Goal: Information Seeking & Learning: Understand process/instructions

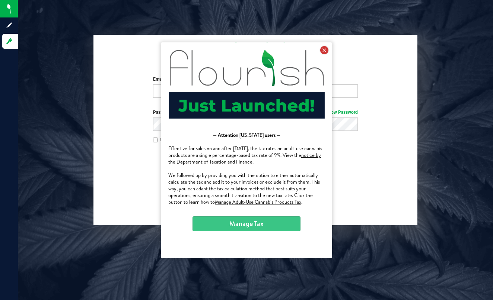
click at [324, 52] on icon at bounding box center [324, 50] width 8 height 8
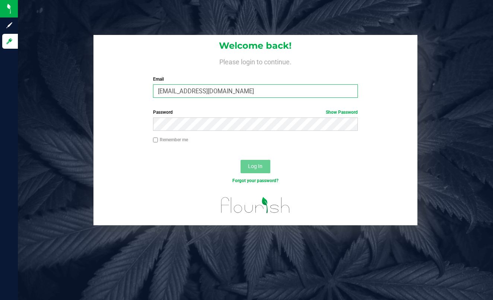
type input "skeeterborofarms@gmail.com"
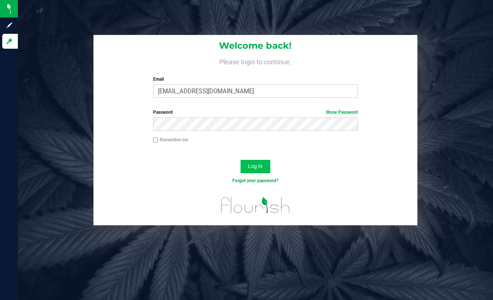
click at [261, 163] on button "Log In" at bounding box center [255, 166] width 30 height 13
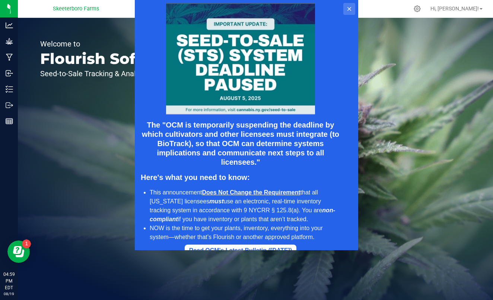
click at [350, 11] on icon at bounding box center [349, 9] width 6 height 6
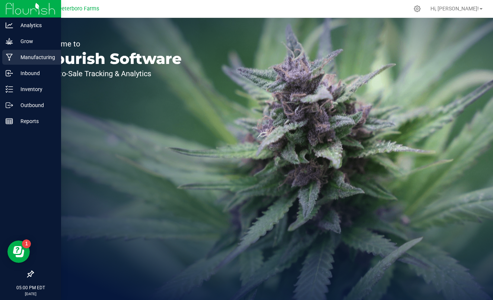
click at [23, 59] on p "Manufacturing" at bounding box center [35, 57] width 45 height 9
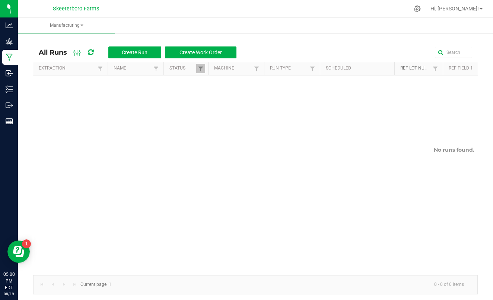
click at [419, 68] on link "Ref Lot Number" at bounding box center [415, 68] width 30 height 6
click at [138, 53] on span "Create Run" at bounding box center [135, 52] width 26 height 6
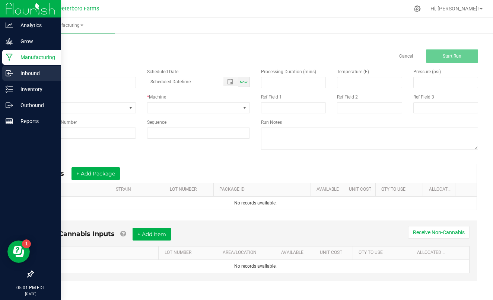
click at [27, 73] on p "Inbound" at bounding box center [35, 73] width 45 height 9
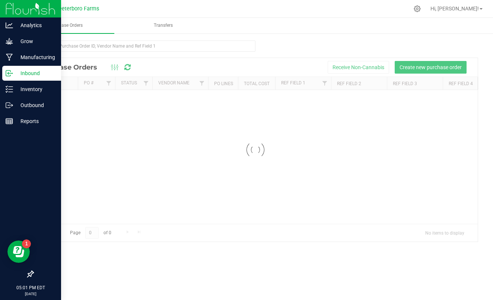
click at [27, 73] on p "Inbound" at bounding box center [35, 73] width 45 height 9
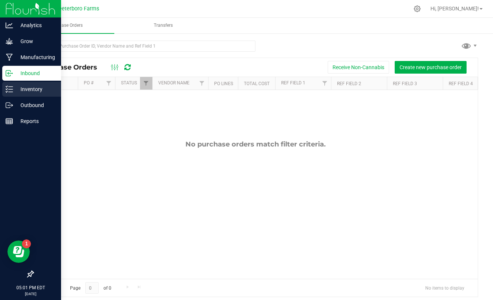
click at [11, 87] on line at bounding box center [11, 87] width 4 height 0
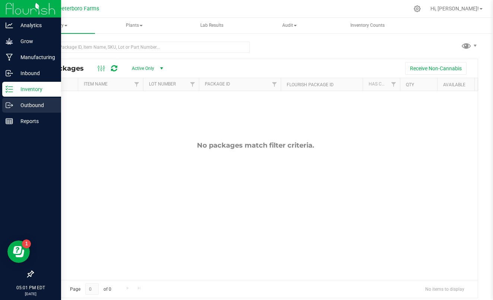
click at [10, 104] on icon at bounding box center [9, 105] width 7 height 7
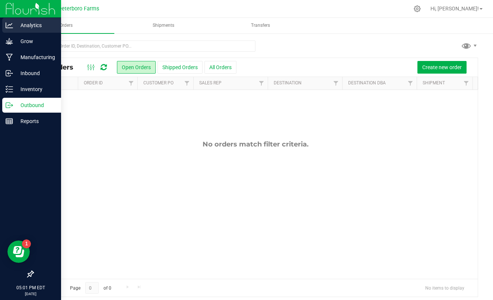
click at [24, 24] on p "Analytics" at bounding box center [35, 25] width 45 height 9
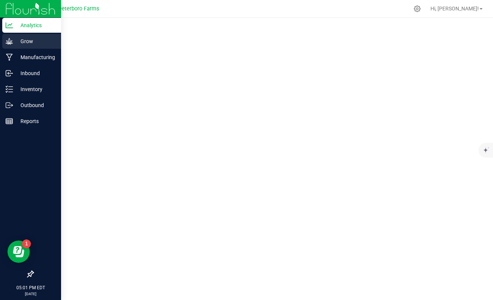
click at [12, 42] on icon at bounding box center [9, 41] width 7 height 6
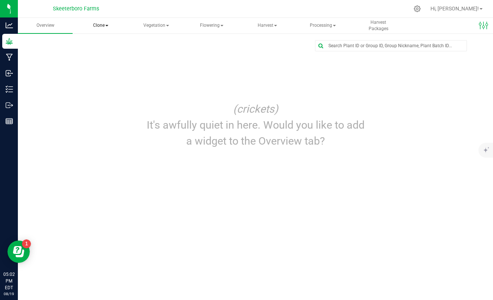
click at [100, 26] on span "Clone" at bounding box center [101, 25] width 54 height 15
click at [156, 24] on span "Vegetation" at bounding box center [156, 25] width 54 height 15
click at [212, 26] on span "Flowering" at bounding box center [212, 25] width 54 height 15
click at [269, 25] on span "Harvest" at bounding box center [267, 25] width 54 height 15
click at [324, 26] on span "Processing" at bounding box center [323, 25] width 54 height 15
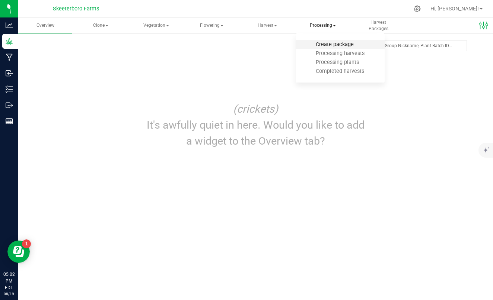
click at [328, 44] on span "Create package" at bounding box center [334, 44] width 58 height 6
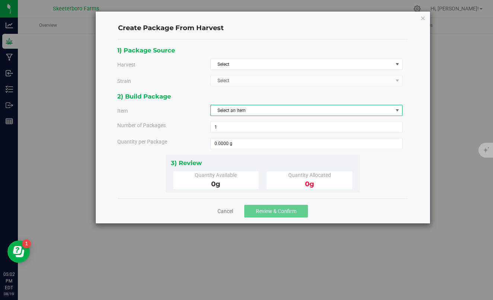
click at [399, 111] on span "select" at bounding box center [397, 111] width 6 height 6
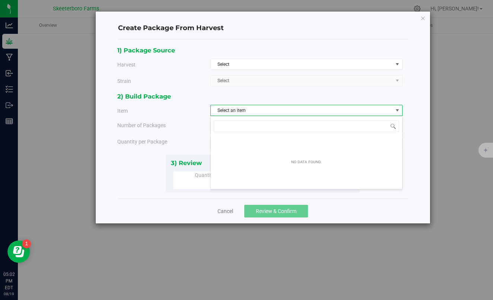
click at [399, 111] on span "select" at bounding box center [397, 111] width 6 height 6
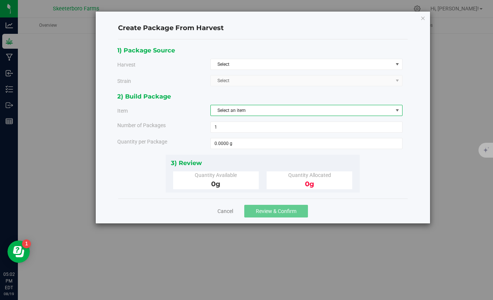
click at [399, 111] on span "select" at bounding box center [397, 111] width 6 height 6
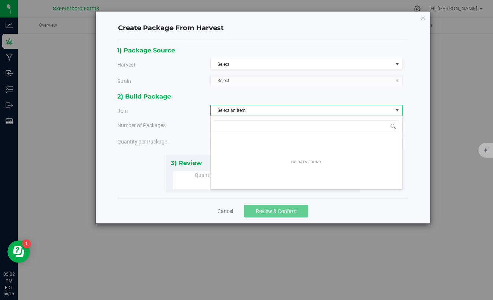
click at [399, 111] on span "select" at bounding box center [397, 111] width 6 height 6
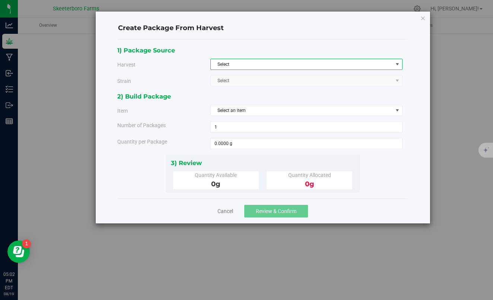
click at [399, 62] on span "select" at bounding box center [397, 64] width 6 height 6
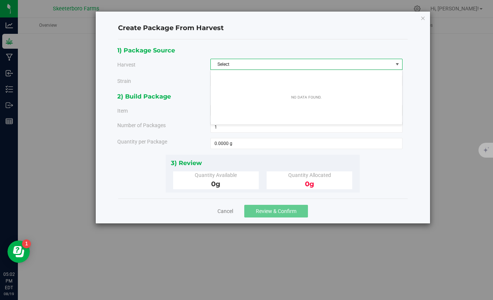
click at [399, 62] on span "select" at bounding box center [397, 64] width 6 height 6
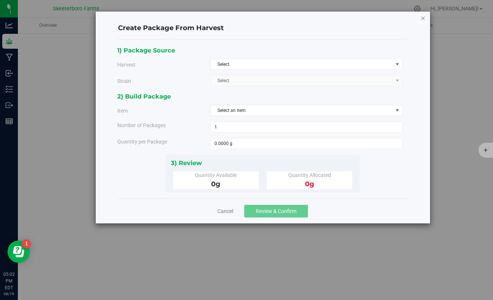
click at [424, 16] on icon "button" at bounding box center [422, 17] width 5 height 9
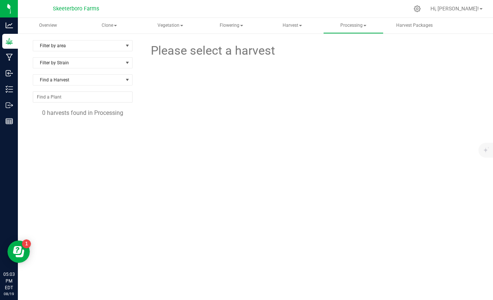
click at [74, 7] on span "Skeeterboro Farms" at bounding box center [76, 9] width 46 height 7
click at [297, 24] on span "Harvest" at bounding box center [292, 25] width 60 height 15
click at [295, 46] on span "Harvests" at bounding box center [292, 44] width 41 height 6
click at [127, 44] on span "select" at bounding box center [127, 46] width 6 height 6
click at [128, 46] on span "select" at bounding box center [127, 46] width 6 height 6
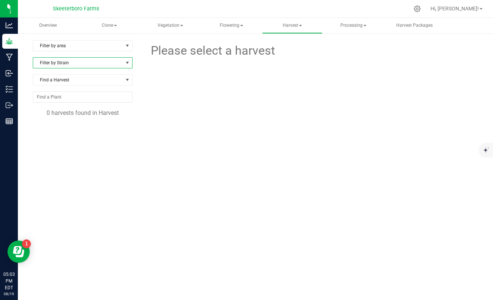
click at [128, 60] on span at bounding box center [127, 63] width 6 height 6
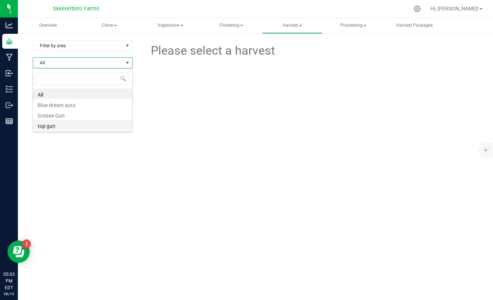
click at [101, 124] on li "top gun" at bounding box center [82, 125] width 99 height 10
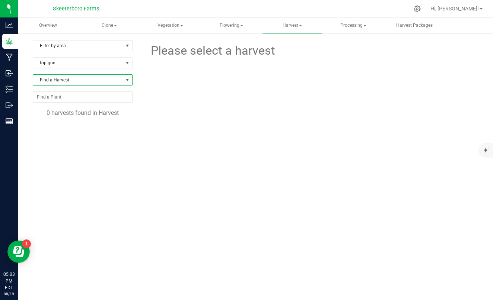
click at [127, 78] on span "NO DATA FOUND" at bounding box center [127, 80] width 6 height 6
click at [126, 45] on span "select" at bounding box center [127, 46] width 6 height 6
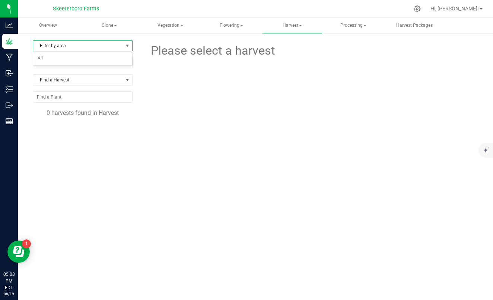
click at [126, 45] on span "select" at bounding box center [127, 46] width 6 height 6
click at [294, 27] on span "Harvest" at bounding box center [292, 25] width 60 height 15
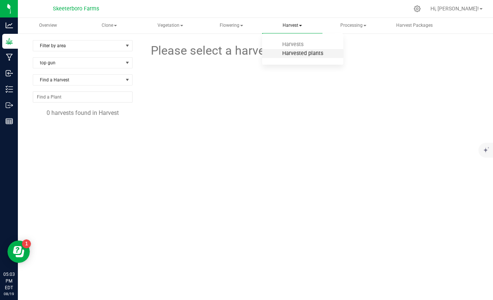
click at [292, 55] on span "Harvested plants" at bounding box center [302, 53] width 61 height 6
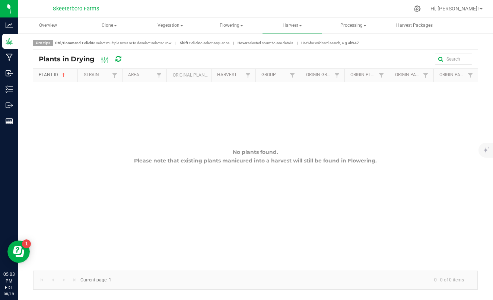
click at [54, 76] on link "Plant ID" at bounding box center [57, 75] width 36 height 6
click at [62, 76] on span "Sortable" at bounding box center [64, 75] width 6 height 6
click at [105, 77] on link "Strain" at bounding box center [97, 75] width 26 height 6
click at [136, 71] on th "Area" at bounding box center [144, 75] width 44 height 13
click at [351, 26] on span "Processing" at bounding box center [353, 25] width 60 height 15
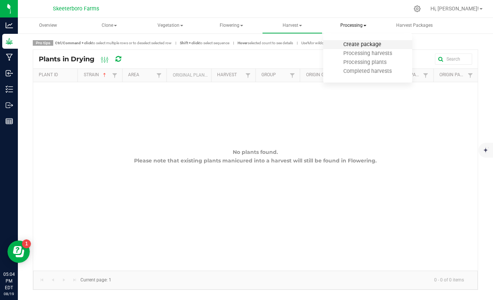
click at [353, 47] on span "Create package" at bounding box center [362, 44] width 58 height 6
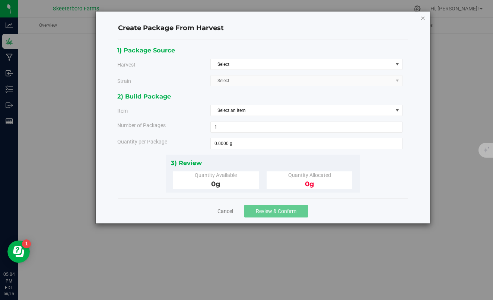
click at [424, 19] on icon "button" at bounding box center [422, 17] width 5 height 9
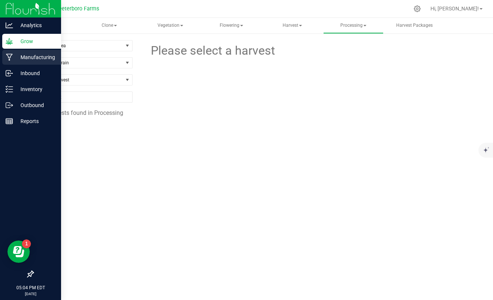
click at [17, 59] on p "Manufacturing" at bounding box center [35, 57] width 45 height 9
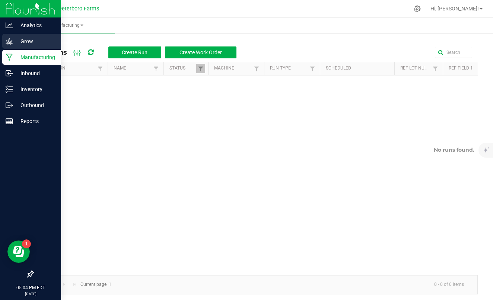
click at [22, 43] on p "Grow" at bounding box center [35, 41] width 45 height 9
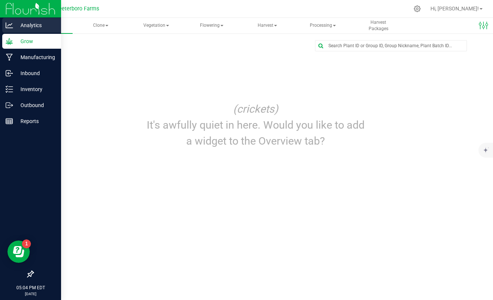
click at [23, 26] on p "Analytics" at bounding box center [35, 25] width 45 height 9
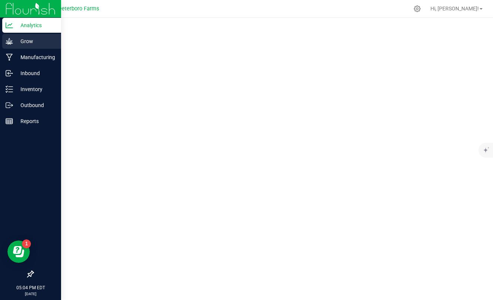
click at [23, 41] on p "Grow" at bounding box center [35, 41] width 45 height 9
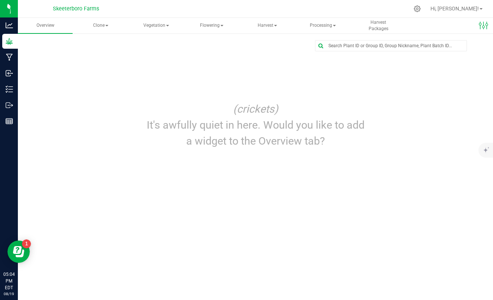
click at [76, 9] on span "Skeeterboro Farms" at bounding box center [76, 9] width 46 height 7
click at [78, 11] on span "Skeeterboro Farms" at bounding box center [76, 9] width 46 height 7
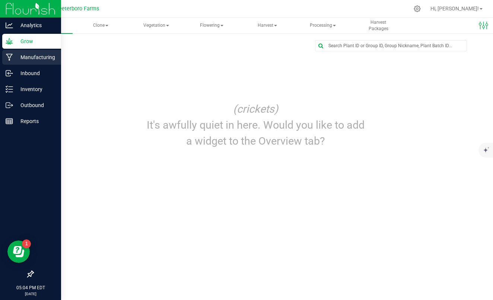
click at [42, 55] on p "Manufacturing" at bounding box center [35, 57] width 45 height 9
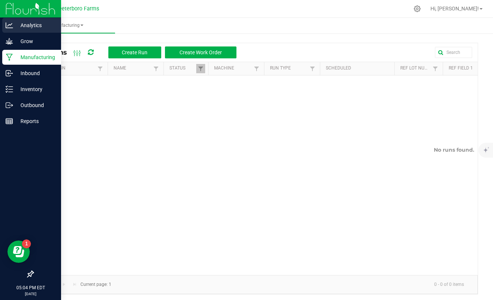
click at [26, 25] on p "Analytics" at bounding box center [35, 25] width 45 height 9
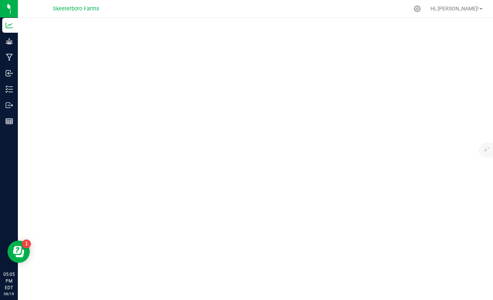
click at [71, 12] on span "Skeeterboro Farms" at bounding box center [76, 9] width 46 height 7
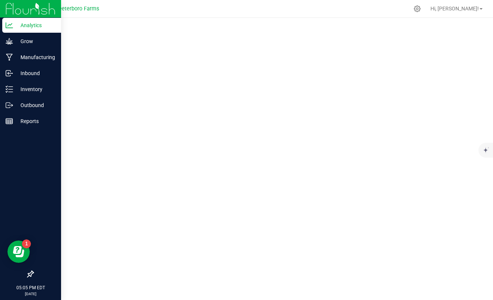
click at [10, 8] on img at bounding box center [31, 8] width 50 height 17
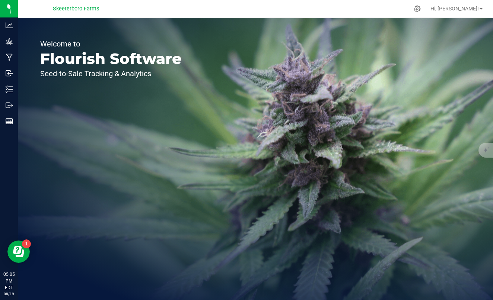
click at [81, 9] on span "Skeeterboro Farms" at bounding box center [76, 9] width 46 height 7
click at [421, 11] on icon at bounding box center [417, 9] width 8 height 8
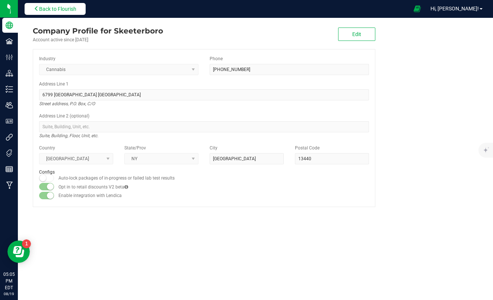
click at [64, 11] on span "Back to Flourish" at bounding box center [57, 9] width 37 height 6
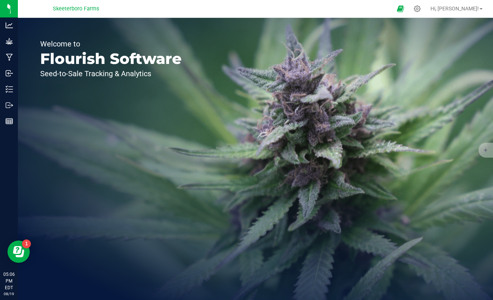
click at [71, 9] on span "Skeeterboro Farms" at bounding box center [76, 9] width 46 height 7
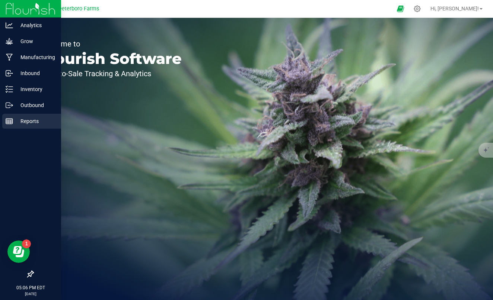
click at [12, 124] on rect at bounding box center [9, 121] width 7 height 5
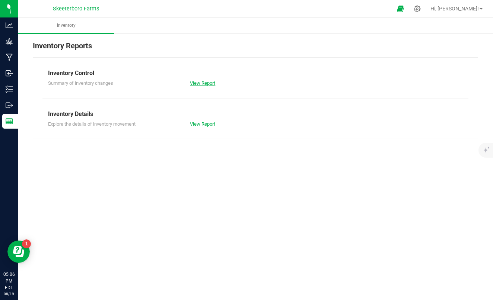
click at [198, 83] on link "View Report" at bounding box center [202, 83] width 25 height 6
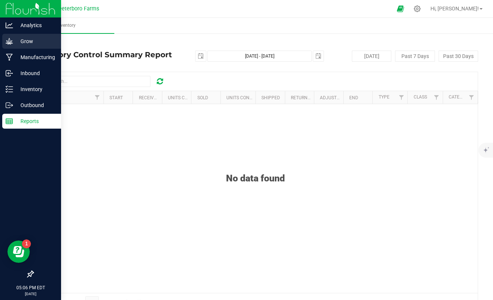
click at [12, 39] on icon at bounding box center [9, 41] width 7 height 7
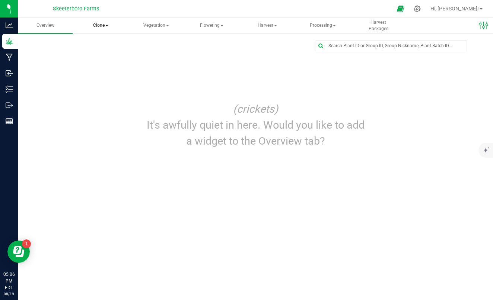
click at [97, 25] on span "Clone" at bounding box center [101, 25] width 54 height 15
click at [120, 70] on span "Apply to plants" at bounding box center [111, 71] width 56 height 6
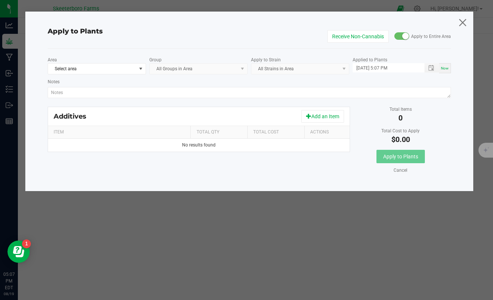
click at [462, 25] on icon at bounding box center [462, 22] width 10 height 18
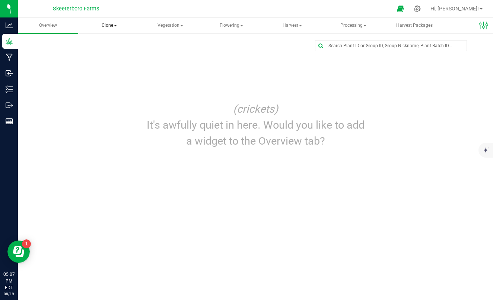
click at [105, 28] on span "Clone" at bounding box center [109, 25] width 60 height 15
click at [167, 22] on span "Vegetation" at bounding box center [170, 25] width 60 height 15
click at [235, 28] on span "Flowering" at bounding box center [231, 25] width 60 height 15
click at [302, 57] on div "Edit dashboard (crickets) It's awfully quiet in here. Would you like to add a w…" at bounding box center [255, 97] width 445 height 114
click at [404, 7] on icon at bounding box center [400, 8] width 8 height 9
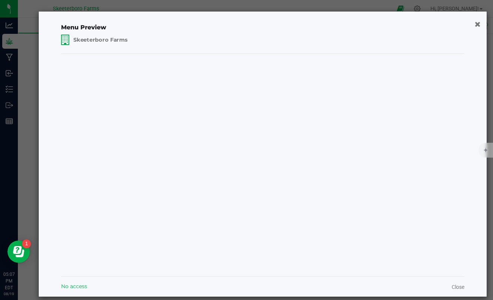
click at [83, 39] on span "Skeeterboro Farms" at bounding box center [100, 39] width 54 height 7
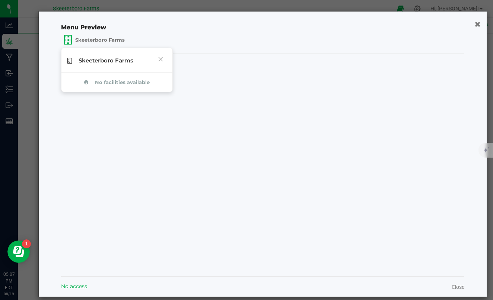
click at [162, 61] on icon at bounding box center [161, 59] width 6 height 11
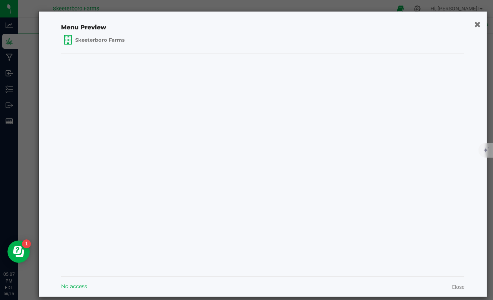
click at [478, 23] on icon "button" at bounding box center [477, 24] width 6 height 8
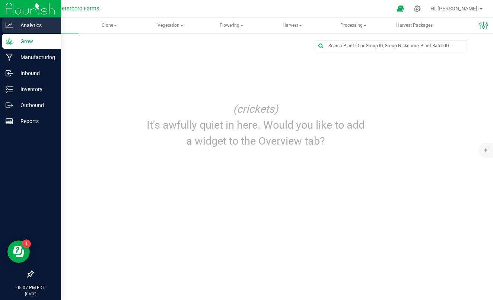
click at [19, 25] on p "Analytics" at bounding box center [35, 25] width 45 height 9
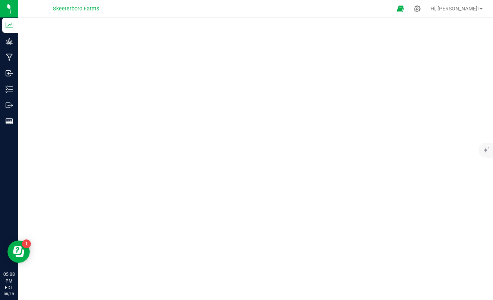
click at [90, 8] on span "Skeeterboro Farms" at bounding box center [76, 9] width 46 height 7
click at [97, 10] on span "Skeeterboro Farms" at bounding box center [76, 9] width 46 height 7
drag, startPoint x: 97, startPoint y: 10, endPoint x: 71, endPoint y: 12, distance: 26.1
click at [70, 12] on span "Skeeterboro Farms" at bounding box center [76, 9] width 46 height 7
click at [71, 12] on span "Skeeterboro Farms" at bounding box center [76, 9] width 46 height 7
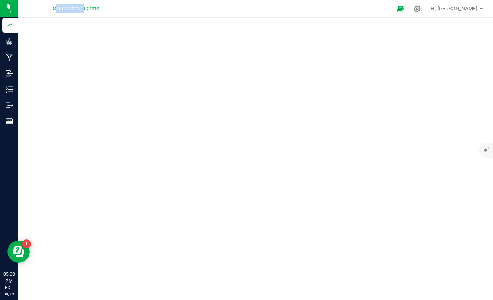
click at [71, 12] on span "Skeeterboro Farms" at bounding box center [76, 9] width 46 height 7
drag, startPoint x: 82, startPoint y: 7, endPoint x: 90, endPoint y: 7, distance: 8.2
click at [83, 7] on span "Skeeterboro Farms" at bounding box center [76, 9] width 46 height 7
drag, startPoint x: 97, startPoint y: 9, endPoint x: 108, endPoint y: 9, distance: 10.4
click at [99, 9] on div "Skeeterboro Farms" at bounding box center [76, 9] width 109 height 12
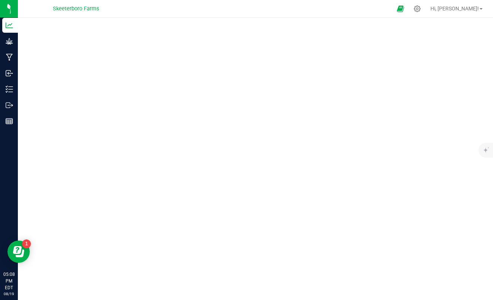
click at [112, 9] on div "Skeeterboro Farms" at bounding box center [76, 9] width 109 height 12
click at [468, 9] on span "Hi, Rex!" at bounding box center [454, 9] width 48 height 6
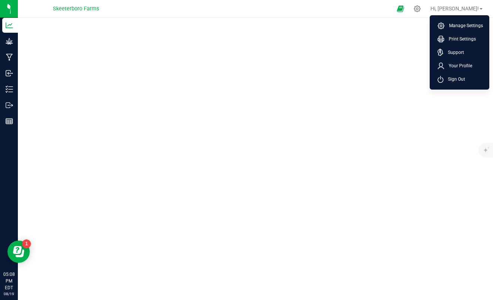
click at [189, 14] on div at bounding box center [262, 8] width 259 height 15
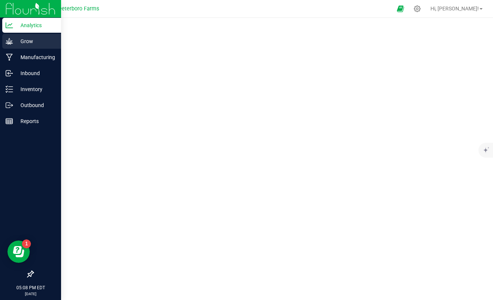
click at [18, 38] on p "Grow" at bounding box center [35, 41] width 45 height 9
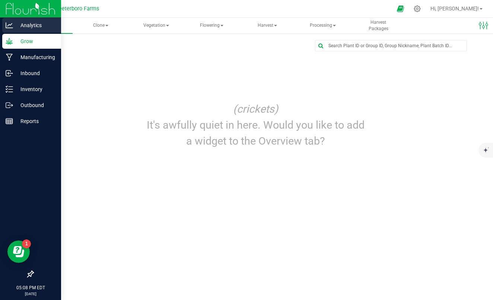
click at [21, 25] on p "Analytics" at bounding box center [35, 25] width 45 height 9
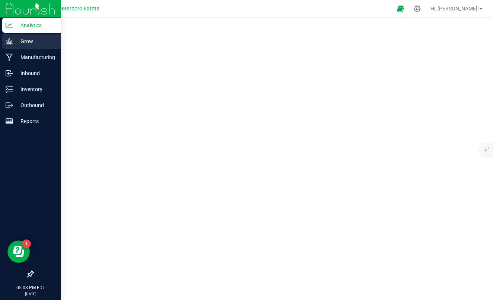
click at [33, 38] on p "Grow" at bounding box center [35, 41] width 45 height 9
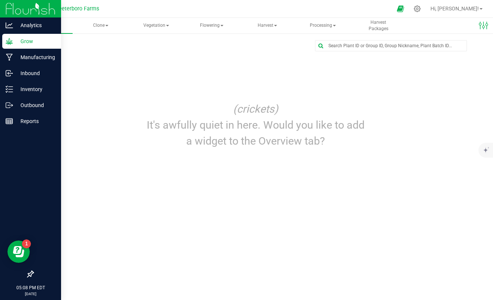
click at [35, 8] on img at bounding box center [31, 8] width 50 height 17
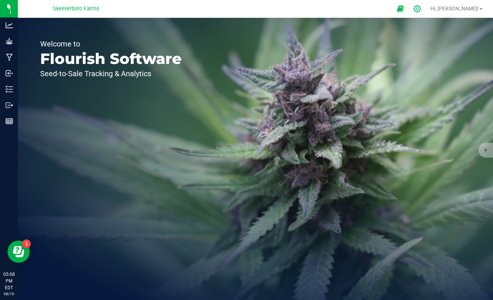
click at [421, 9] on icon at bounding box center [417, 9] width 8 height 8
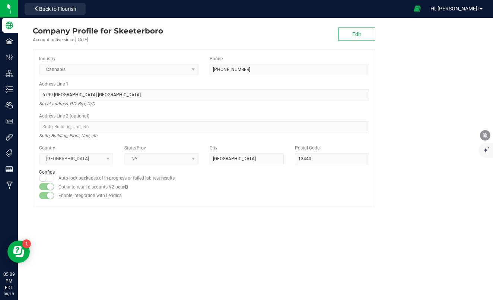
drag, startPoint x: 482, startPoint y: 151, endPoint x: 327, endPoint y: 222, distance: 170.8
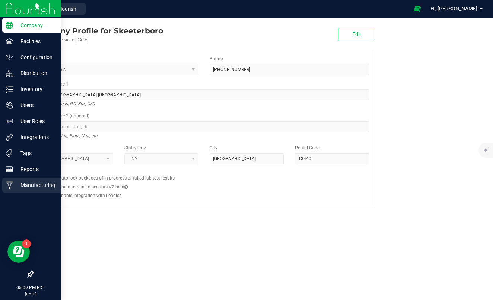
click at [15, 185] on p "Manufacturing" at bounding box center [35, 185] width 45 height 9
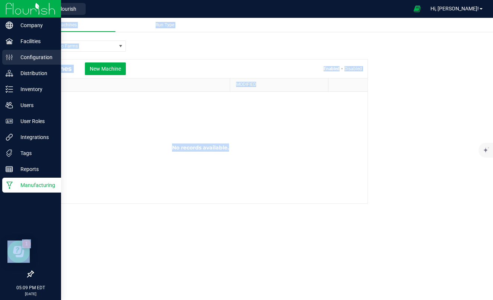
click at [32, 56] on p "Configuration" at bounding box center [35, 57] width 45 height 9
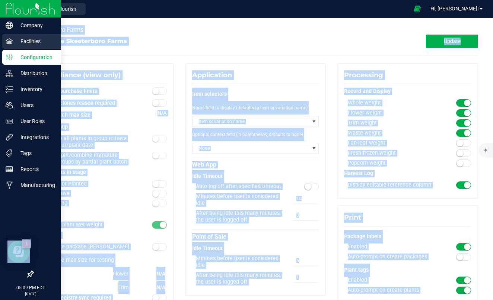
click at [13, 41] on p "Facilities" at bounding box center [35, 41] width 45 height 9
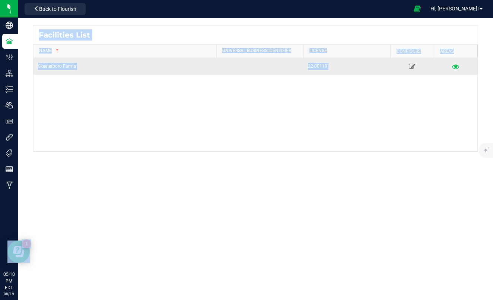
click at [456, 66] on icon at bounding box center [455, 66] width 7 height 5
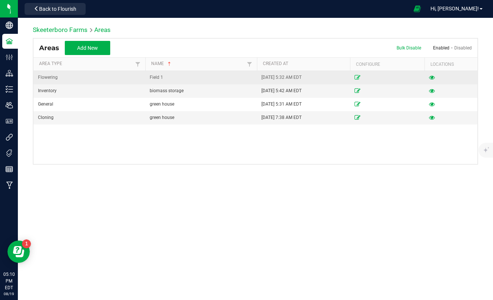
click at [356, 78] on icon at bounding box center [357, 77] width 6 height 4
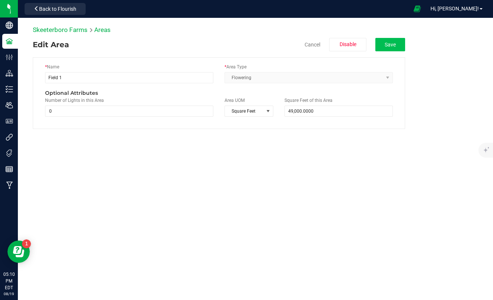
click at [390, 41] on button "Save" at bounding box center [390, 44] width 30 height 13
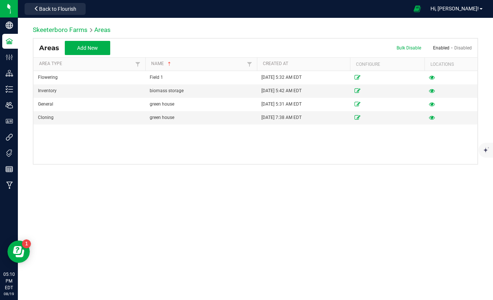
click at [434, 48] on link "Enabled" at bounding box center [441, 47] width 16 height 5
click at [441, 48] on link "Enabled" at bounding box center [441, 47] width 16 height 5
click at [98, 49] on button "Add New" at bounding box center [87, 48] width 45 height 14
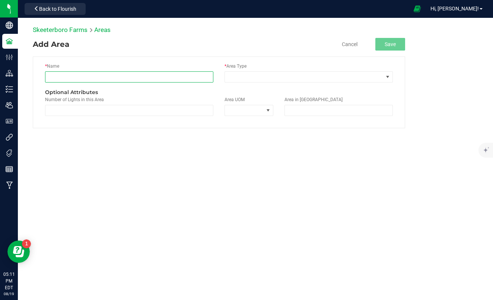
click at [116, 76] on input "text" at bounding box center [129, 76] width 168 height 11
type input "vape room"
click at [388, 76] on span at bounding box center [387, 77] width 6 height 6
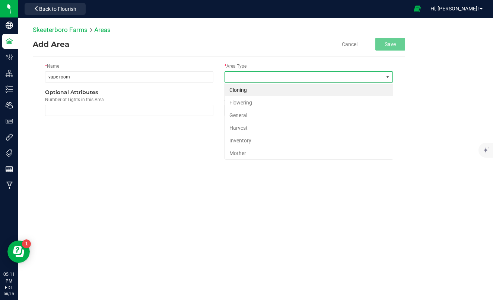
scroll to position [11, 168]
click at [237, 141] on li "Inventory" at bounding box center [309, 140] width 168 height 13
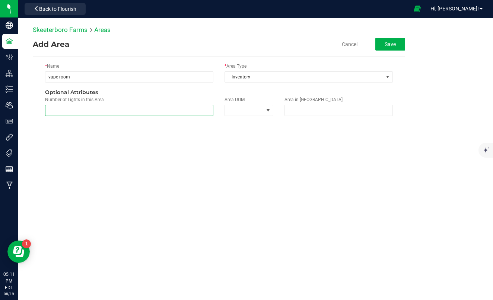
click at [188, 109] on span at bounding box center [129, 110] width 168 height 11
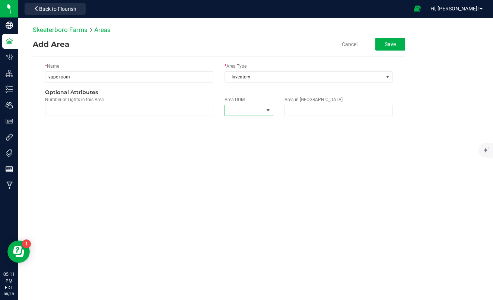
click at [268, 110] on span at bounding box center [268, 111] width 6 height 6
click at [395, 43] on button "Save" at bounding box center [390, 44] width 30 height 13
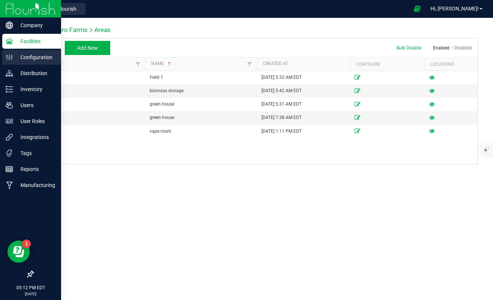
click at [32, 58] on p "Configuration" at bounding box center [35, 57] width 45 height 9
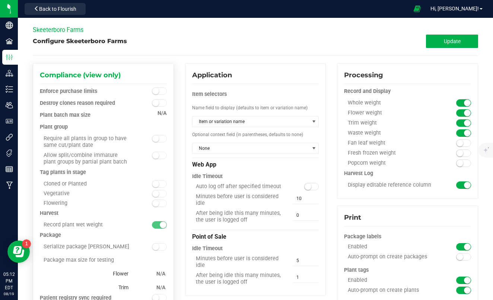
drag, startPoint x: 157, startPoint y: 246, endPoint x: 166, endPoint y: 244, distance: 8.8
click at [166, 244] on div at bounding box center [151, 247] width 32 height 7
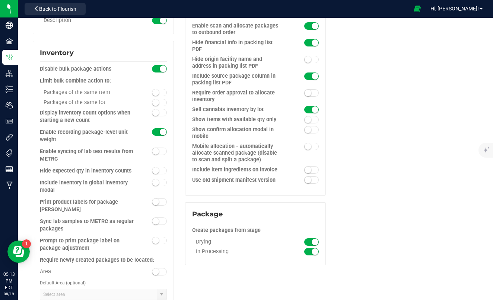
scroll to position [662, 0]
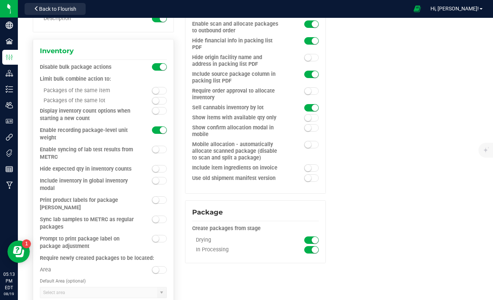
click at [158, 146] on small at bounding box center [155, 149] width 7 height 7
click at [154, 267] on small at bounding box center [155, 270] width 7 height 7
drag, startPoint x: 163, startPoint y: 260, endPoint x: 156, endPoint y: 260, distance: 7.1
click at [156, 266] on span at bounding box center [159, 269] width 15 height 7
click at [157, 267] on small at bounding box center [155, 270] width 7 height 7
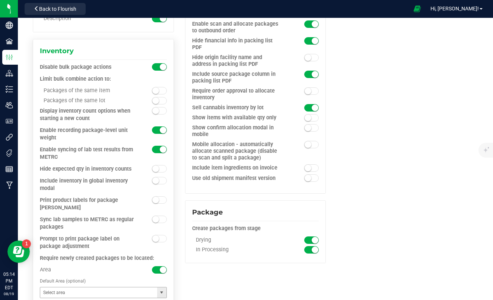
click at [160, 290] on span at bounding box center [161, 293] width 6 height 6
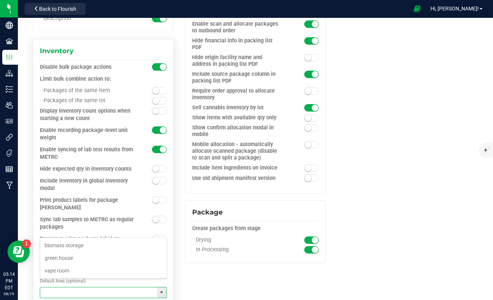
scroll to position [11, 127]
click at [159, 290] on span at bounding box center [161, 293] width 6 height 6
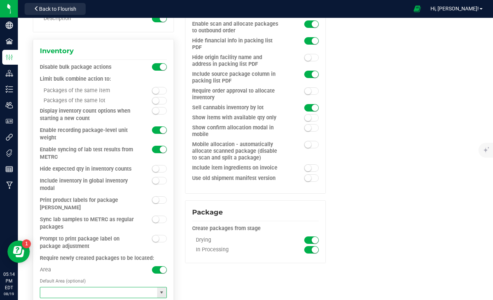
click at [159, 290] on span at bounding box center [161, 293] width 6 height 6
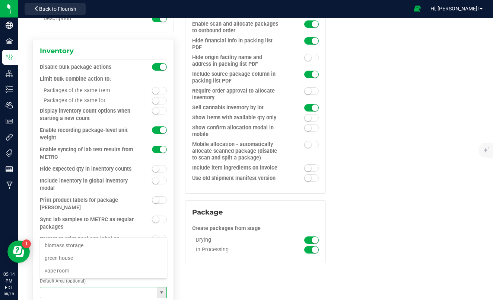
click at [159, 290] on span at bounding box center [161, 293] width 6 height 6
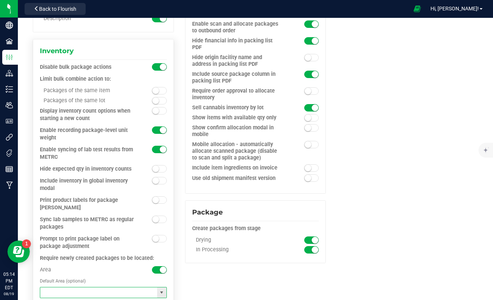
click at [159, 290] on span at bounding box center [161, 293] width 6 height 6
click at [159, 266] on span at bounding box center [159, 269] width 15 height 7
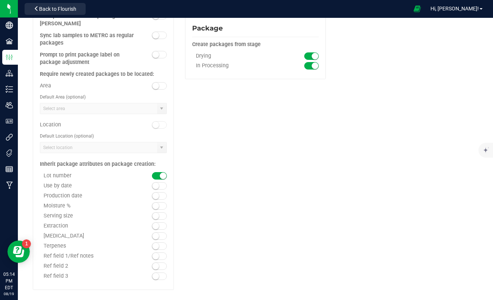
scroll to position [841, 0]
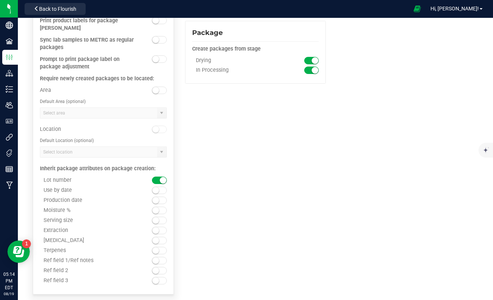
click at [157, 227] on small at bounding box center [155, 230] width 7 height 7
click at [158, 227] on span at bounding box center [159, 230] width 15 height 7
click at [156, 197] on small at bounding box center [155, 200] width 7 height 7
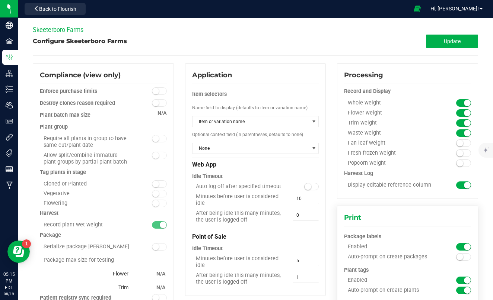
scroll to position [0, 0]
click at [452, 38] on span "Update" at bounding box center [451, 41] width 17 height 6
click at [59, 11] on span "Back to Flourish" at bounding box center [57, 9] width 37 height 6
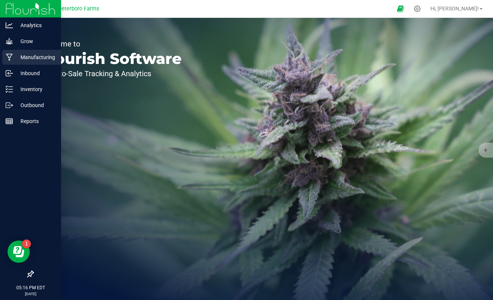
click at [32, 57] on p "Manufacturing" at bounding box center [35, 57] width 45 height 9
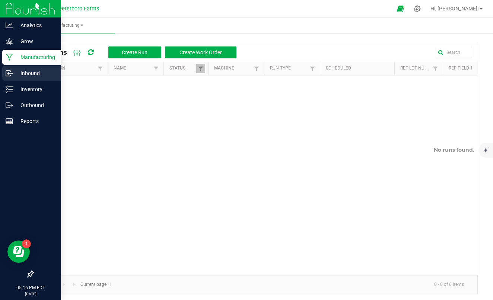
click at [11, 72] on icon at bounding box center [9, 73] width 7 height 7
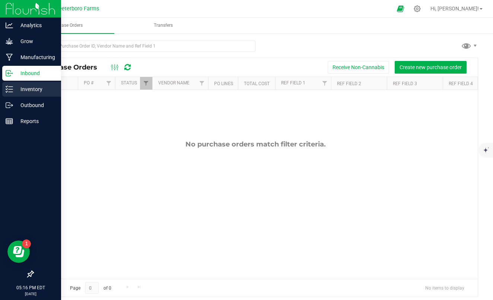
click at [11, 87] on line at bounding box center [11, 87] width 4 height 0
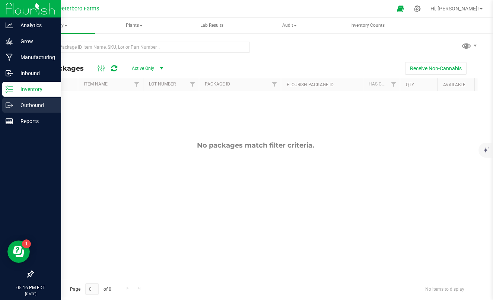
click at [17, 105] on p "Outbound" at bounding box center [35, 105] width 45 height 9
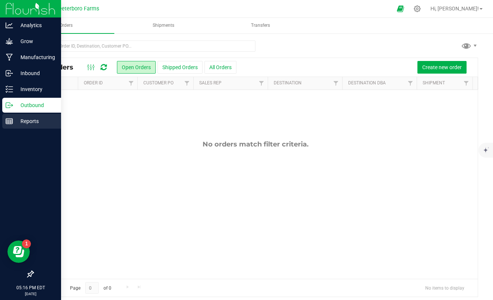
click at [17, 124] on p "Reports" at bounding box center [35, 121] width 45 height 9
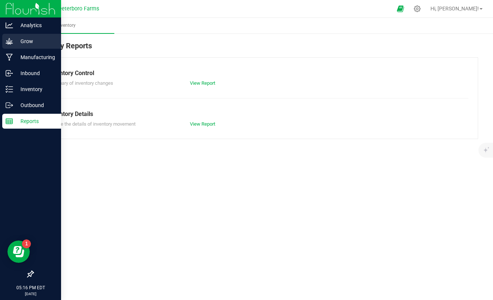
click at [32, 46] on div "Grow" at bounding box center [31, 41] width 59 height 15
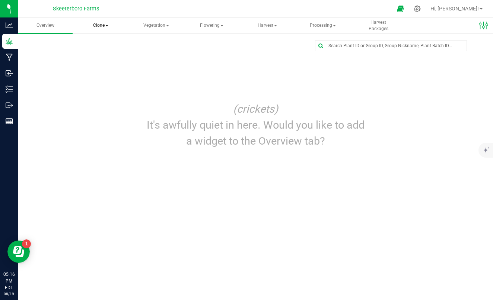
click at [97, 26] on span "Clone" at bounding box center [101, 25] width 54 height 15
click at [120, 52] on span "Cloning groups" at bounding box center [111, 53] width 56 height 6
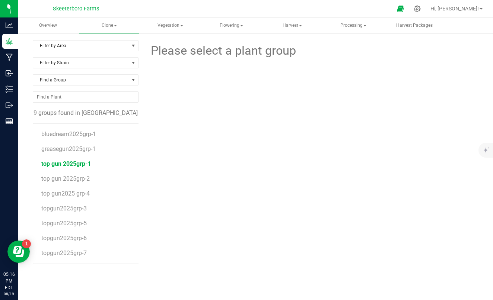
click at [55, 163] on span "top gun 2025grp-1" at bounding box center [65, 163] width 49 height 7
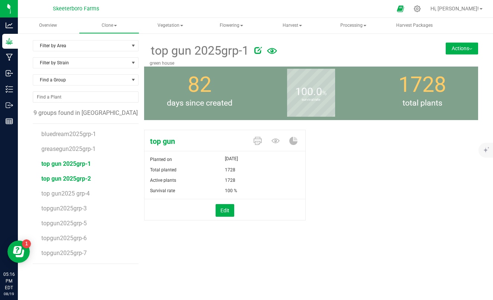
click at [67, 178] on span "top gun 2025grp-2" at bounding box center [65, 178] width 49 height 7
click at [65, 164] on span "top gun 2025grp-1" at bounding box center [65, 163] width 49 height 7
click at [67, 179] on span "top gun 2025grp-2" at bounding box center [65, 178] width 49 height 7
click at [70, 194] on span "top gun2025 grp-4" at bounding box center [65, 193] width 49 height 7
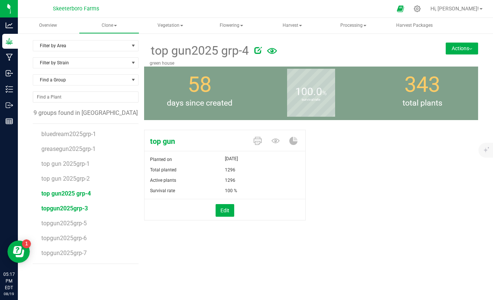
click at [70, 205] on span "topgun2025grp-3" at bounding box center [64, 208] width 47 height 7
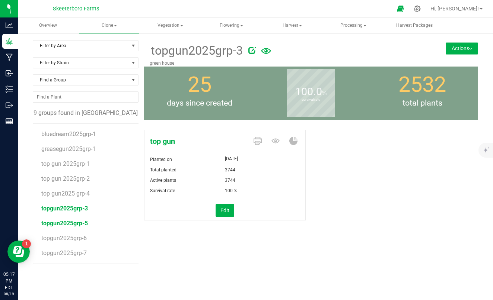
click at [68, 224] on span "topgun2025grp-5" at bounding box center [64, 223] width 47 height 7
click at [68, 237] on span "topgun2025grp-6" at bounding box center [64, 238] width 47 height 7
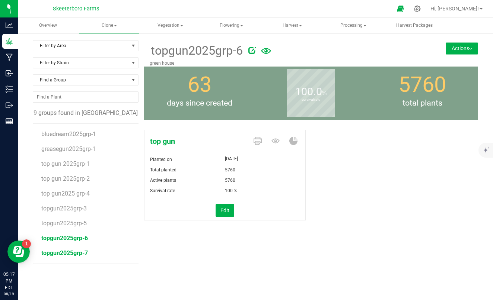
click at [71, 254] on span "topgun2025grp-7" at bounding box center [64, 253] width 47 height 7
click at [62, 238] on span "topgun2025grp-6" at bounding box center [64, 238] width 47 height 7
click at [67, 224] on span "topgun2025grp-5" at bounding box center [64, 223] width 47 height 7
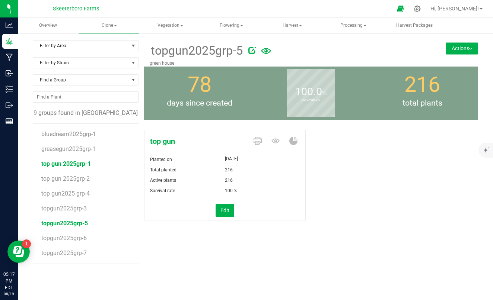
click at [68, 163] on span "top gun 2025grp-1" at bounding box center [65, 163] width 49 height 7
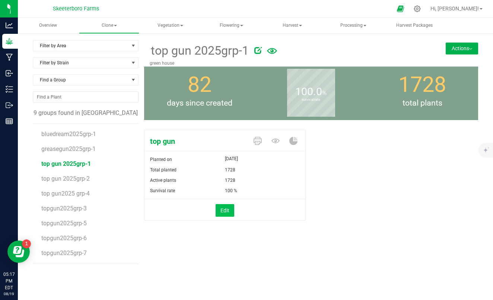
click at [224, 211] on button "Edit" at bounding box center [224, 210] width 19 height 13
click at [242, 182] on span "1,728 1728" at bounding box center [262, 180] width 75 height 11
type input "1"
type input "0"
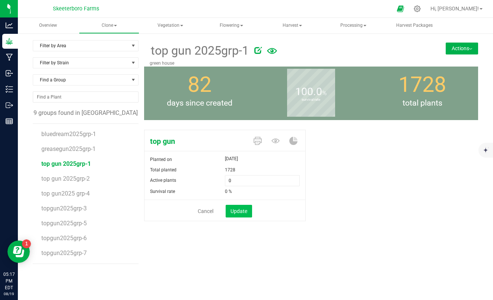
click at [241, 212] on span "Update" at bounding box center [238, 211] width 17 height 6
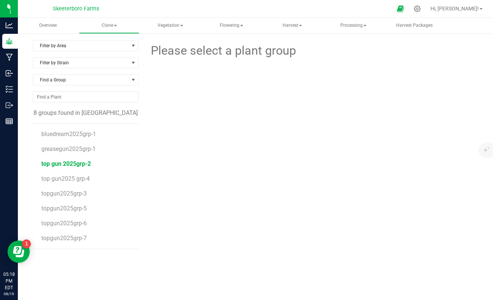
click at [68, 165] on span "top gun 2025grp-2" at bounding box center [65, 163] width 49 height 7
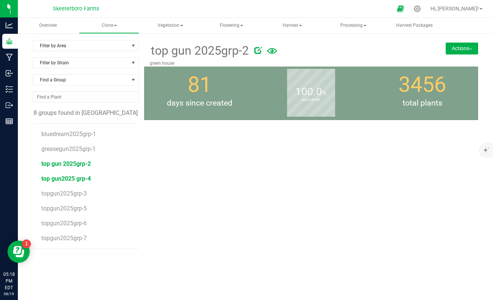
click at [73, 176] on span "top gun2025 grp-4" at bounding box center [65, 178] width 49 height 7
click at [73, 179] on span "top gun2025 grp-4" at bounding box center [65, 178] width 49 height 7
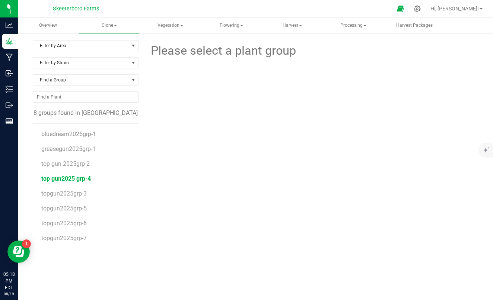
click at [73, 179] on span "top gun2025 grp-4" at bounding box center [65, 178] width 49 height 7
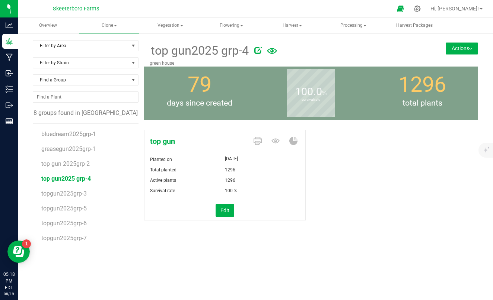
click at [465, 51] on button "Actions" at bounding box center [461, 48] width 32 height 12
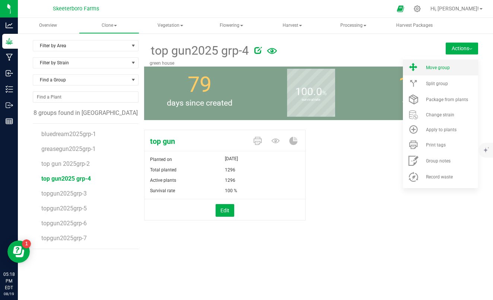
click at [426, 68] on span "Move group" at bounding box center [438, 67] width 24 height 5
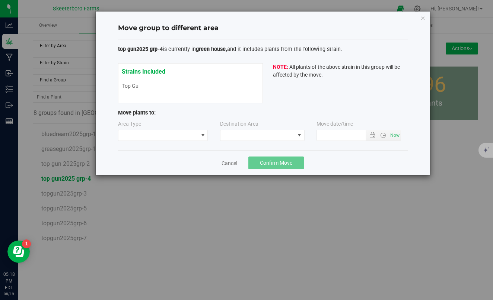
type input "8/19/2025 5:18 PM"
click at [201, 133] on span "NO DATA FOUND" at bounding box center [203, 135] width 6 height 6
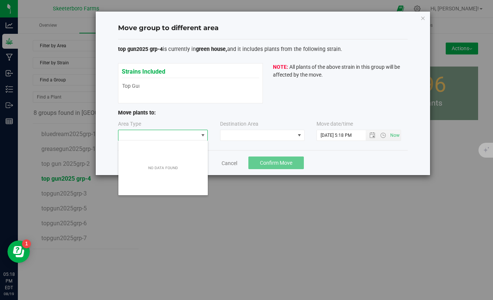
scroll to position [11, 90]
click at [201, 133] on span "NO DATA FOUND" at bounding box center [203, 135] width 6 height 6
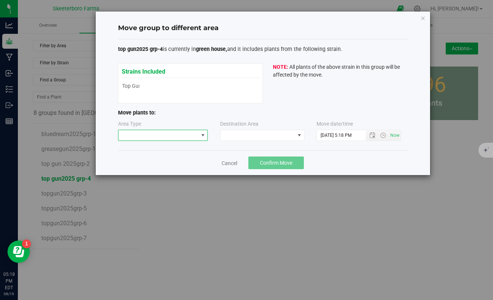
click at [203, 133] on span "NO DATA FOUND" at bounding box center [203, 135] width 6 height 6
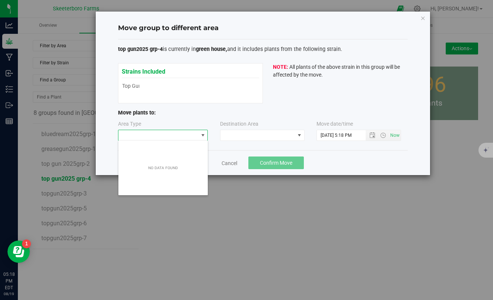
click at [203, 133] on span "NO DATA FOUND" at bounding box center [203, 135] width 6 height 6
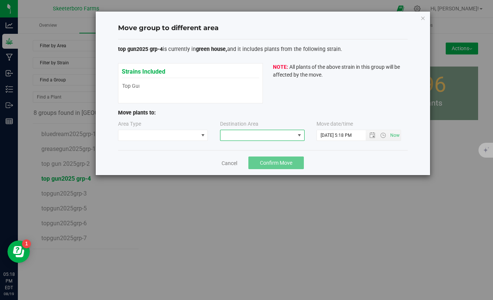
click at [298, 135] on span "NO DATA FOUND" at bounding box center [299, 135] width 6 height 6
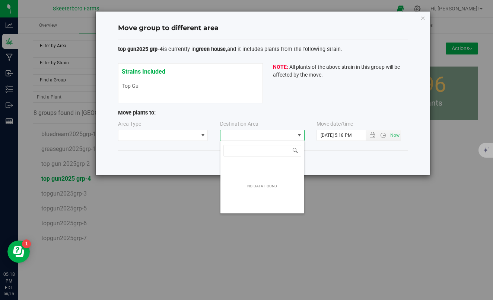
scroll to position [11, 84]
click at [298, 135] on span "NO DATA FOUND" at bounding box center [299, 135] width 6 height 6
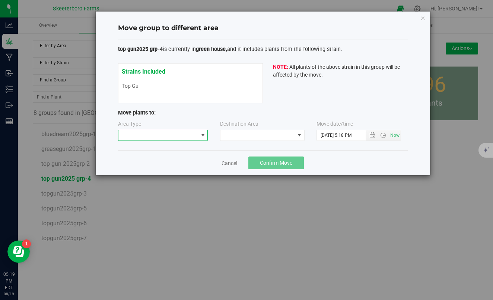
click at [202, 136] on span "NO DATA FOUND" at bounding box center [203, 135] width 6 height 6
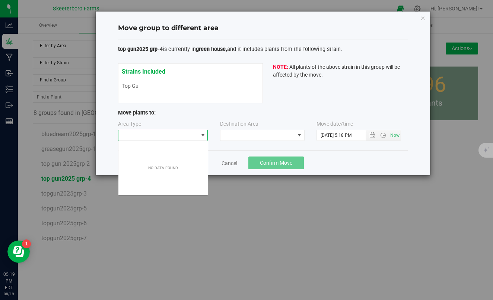
scroll to position [11, 90]
click at [202, 136] on span "NO DATA FOUND" at bounding box center [203, 135] width 6 height 6
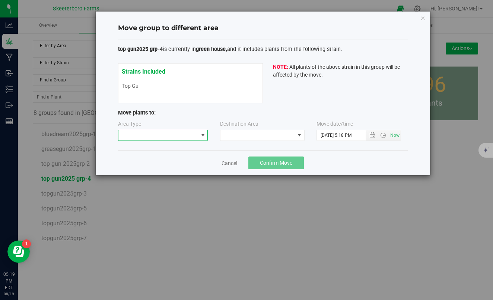
click at [202, 136] on span "NO DATA FOUND" at bounding box center [203, 135] width 6 height 6
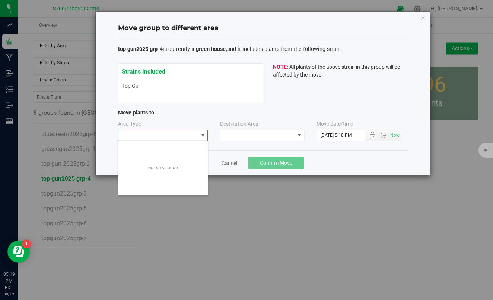
click at [202, 136] on span "NO DATA FOUND" at bounding box center [203, 135] width 6 height 6
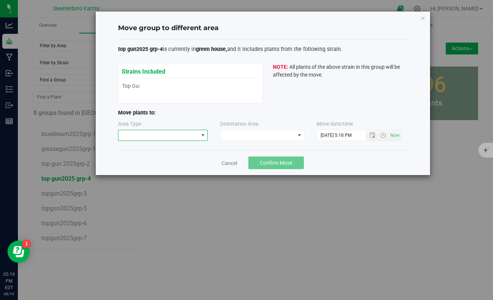
click at [202, 136] on span "NO DATA FOUND" at bounding box center [203, 135] width 6 height 6
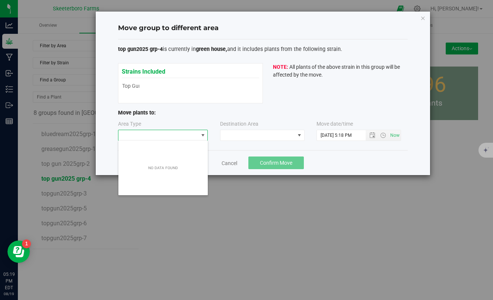
click at [202, 136] on span "NO DATA FOUND" at bounding box center [203, 135] width 6 height 6
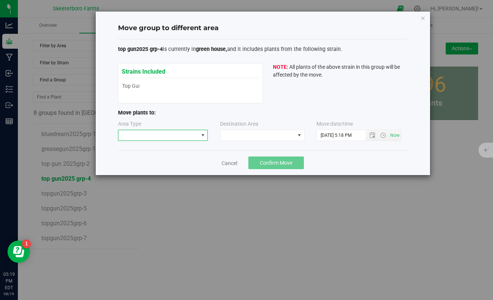
click at [202, 136] on span "NO DATA FOUND" at bounding box center [203, 135] width 6 height 6
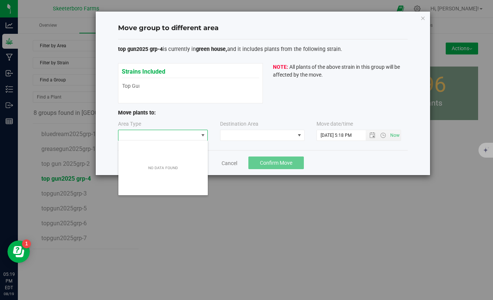
click at [194, 153] on div "NO DATA FOUND" at bounding box center [162, 168] width 89 height 52
click at [203, 135] on span "NO DATA FOUND" at bounding box center [203, 135] width 6 height 6
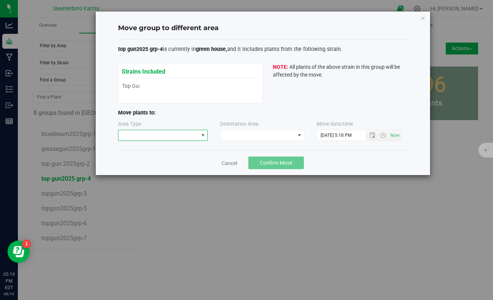
click at [203, 135] on span "NO DATA FOUND" at bounding box center [203, 135] width 6 height 6
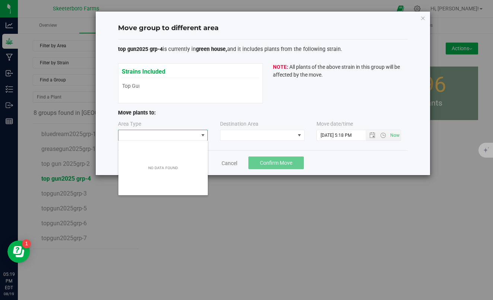
click at [203, 135] on span "NO DATA FOUND" at bounding box center [203, 135] width 6 height 6
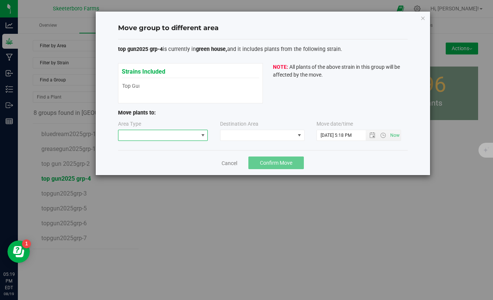
click at [203, 135] on span "NO DATA FOUND" at bounding box center [203, 135] width 6 height 6
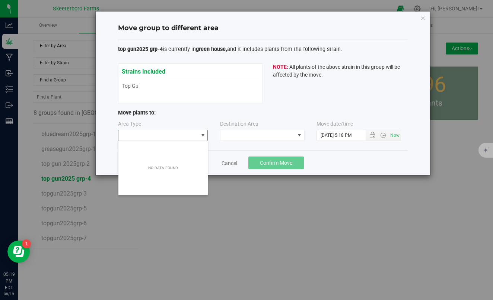
click at [203, 135] on span "NO DATA FOUND" at bounding box center [203, 135] width 6 height 6
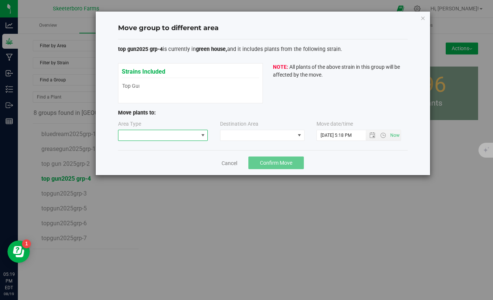
click at [203, 135] on span "NO DATA FOUND" at bounding box center [203, 135] width 6 height 6
click at [423, 18] on icon "button" at bounding box center [422, 17] width 5 height 9
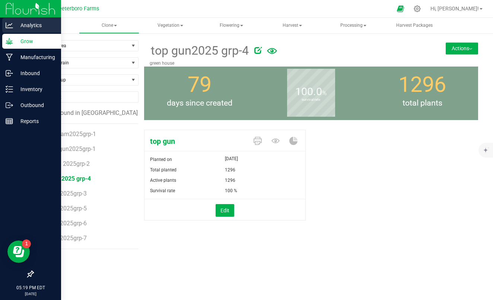
click at [10, 26] on icon at bounding box center [9, 25] width 7 height 7
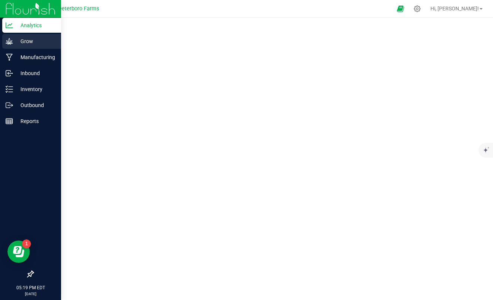
click at [11, 47] on div "Grow" at bounding box center [31, 41] width 59 height 15
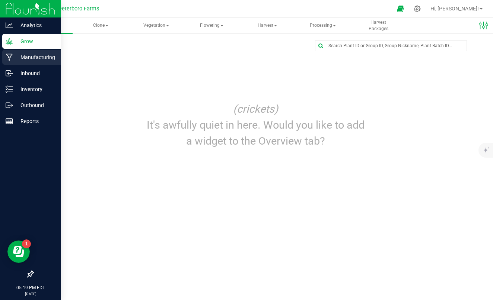
click at [15, 54] on p "Manufacturing" at bounding box center [35, 57] width 45 height 9
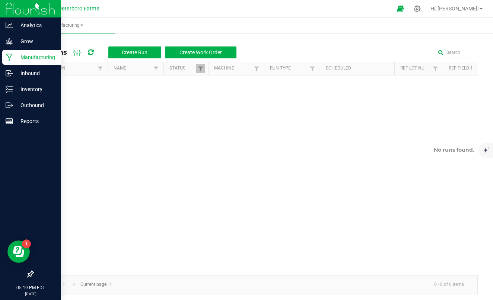
click at [26, 10] on img at bounding box center [31, 8] width 50 height 17
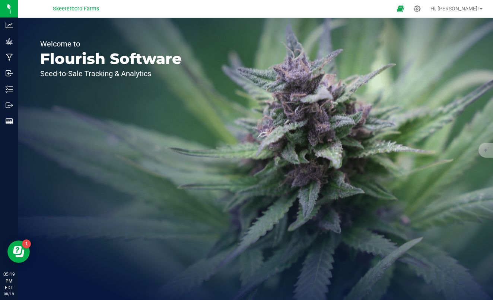
click at [68, 9] on span "Skeeterboro Farms" at bounding box center [76, 9] width 46 height 7
click at [68, 7] on span "Skeeterboro Farms" at bounding box center [76, 9] width 46 height 7
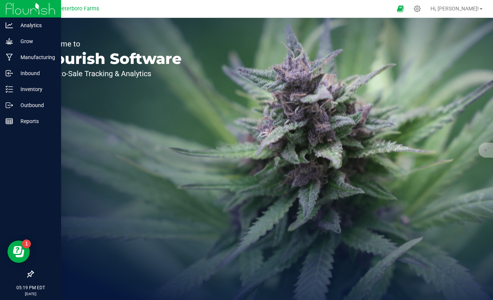
click at [16, 10] on img at bounding box center [31, 8] width 50 height 17
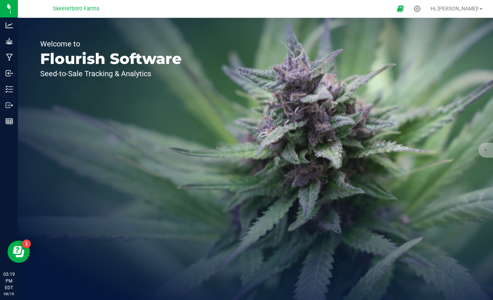
click at [70, 13] on div "Skeeterboro Farms" at bounding box center [76, 8] width 46 height 9
click at [421, 9] on icon at bounding box center [417, 9] width 8 height 8
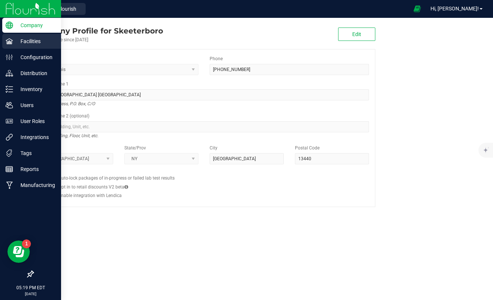
click at [14, 42] on p "Facilities" at bounding box center [35, 41] width 45 height 9
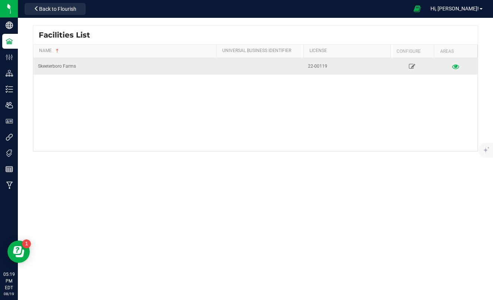
click at [453, 67] on icon at bounding box center [455, 66] width 7 height 5
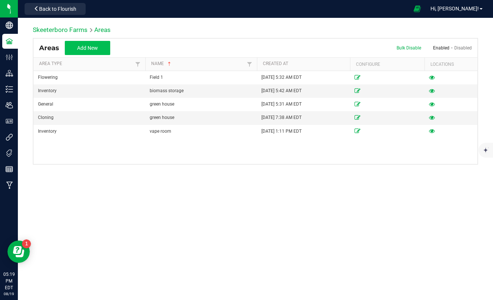
click at [95, 43] on button "Add New" at bounding box center [87, 48] width 45 height 14
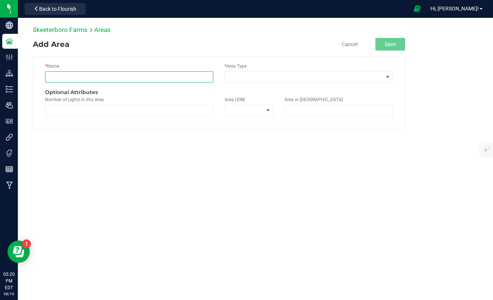
click at [109, 78] on input "text" at bounding box center [129, 76] width 168 height 11
type input "dryer"
click at [388, 75] on span at bounding box center [387, 77] width 6 height 6
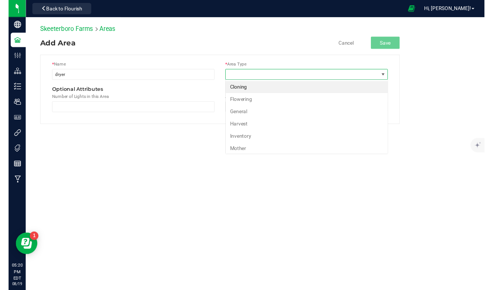
scroll to position [11, 168]
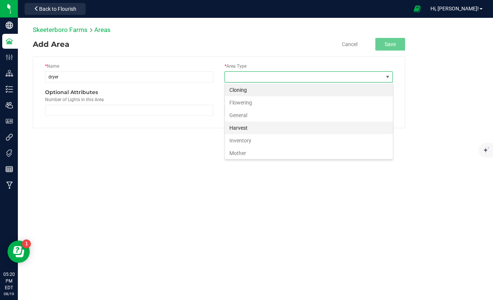
click at [262, 130] on li "Harvest" at bounding box center [309, 128] width 168 height 13
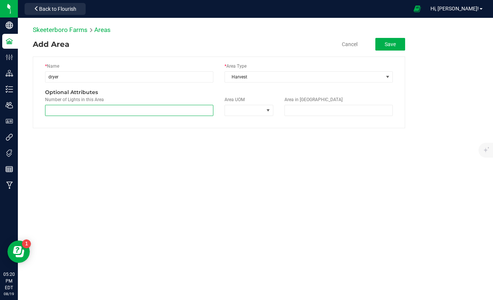
click at [183, 109] on span at bounding box center [129, 110] width 168 height 11
type input "1"
click at [387, 43] on button "Save" at bounding box center [390, 44] width 30 height 13
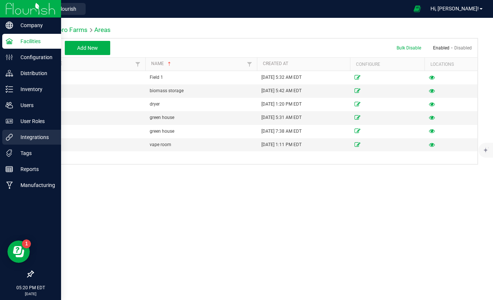
click at [28, 136] on p "Integrations" at bounding box center [35, 137] width 45 height 9
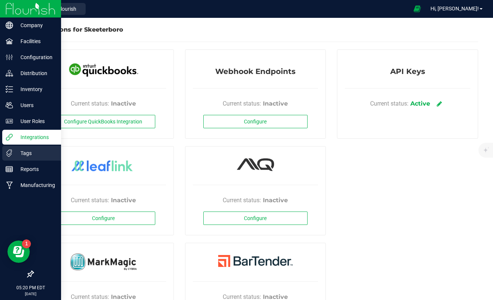
click at [22, 155] on p "Tags" at bounding box center [35, 153] width 45 height 9
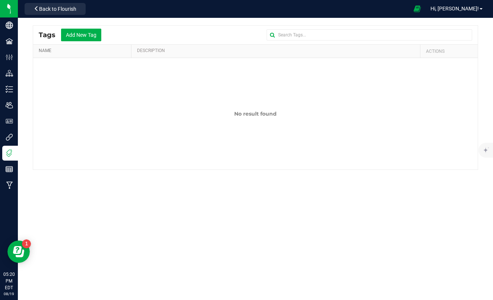
click at [41, 51] on link "Name" at bounding box center [83, 51] width 89 height 6
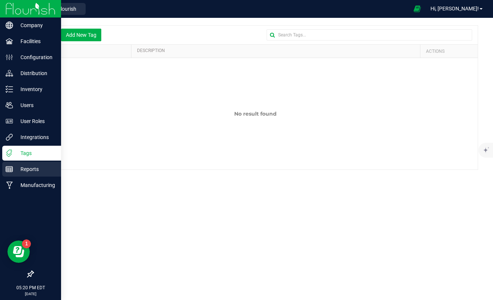
click at [10, 169] on line at bounding box center [9, 169] width 7 height 0
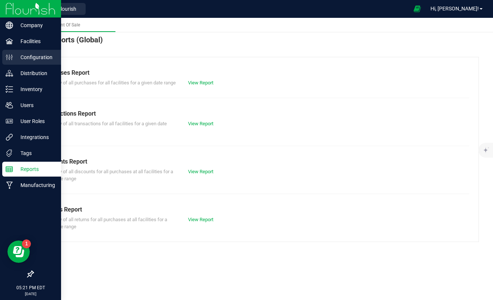
click at [28, 57] on p "Configuration" at bounding box center [35, 57] width 45 height 9
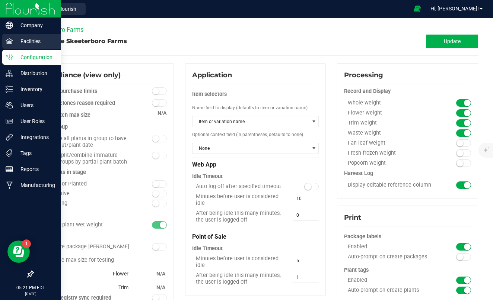
click at [28, 45] on p "Facilities" at bounding box center [35, 41] width 45 height 9
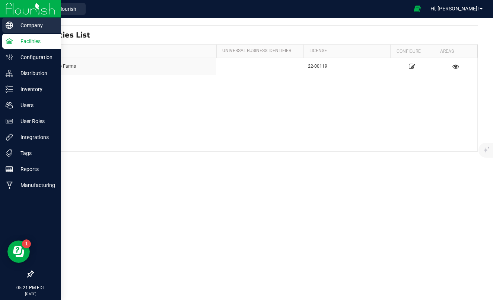
click at [30, 29] on p "Company" at bounding box center [35, 25] width 45 height 9
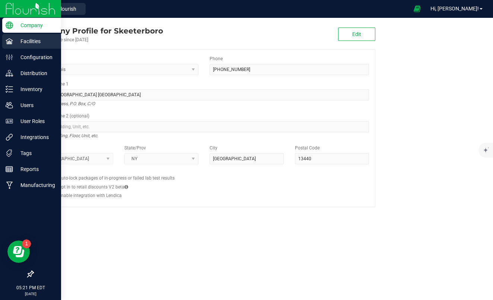
click at [24, 44] on p "Facilities" at bounding box center [35, 41] width 45 height 9
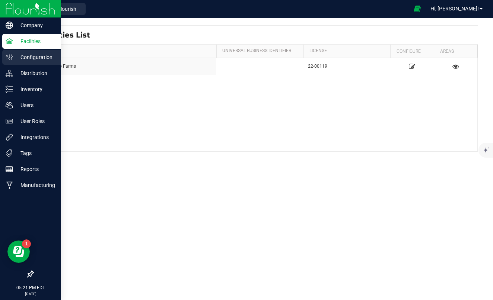
click at [23, 59] on p "Configuration" at bounding box center [35, 57] width 45 height 9
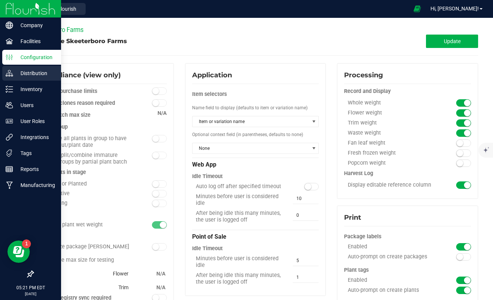
click at [25, 73] on p "Distribution" at bounding box center [35, 73] width 45 height 9
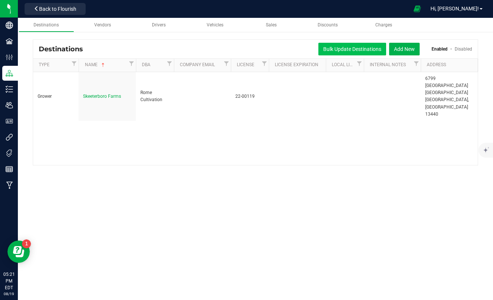
click at [356, 50] on button "Bulk Update Destinations" at bounding box center [352, 49] width 68 height 13
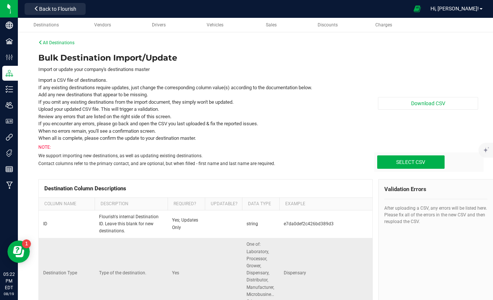
click at [137, 271] on td "Type of the destination." at bounding box center [130, 273] width 73 height 71
click at [47, 8] on span "Back to Flourish" at bounding box center [57, 9] width 37 height 6
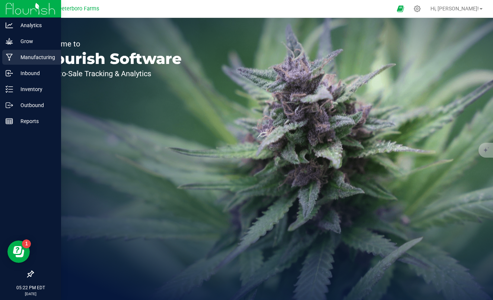
click at [25, 56] on p "Manufacturing" at bounding box center [35, 57] width 45 height 9
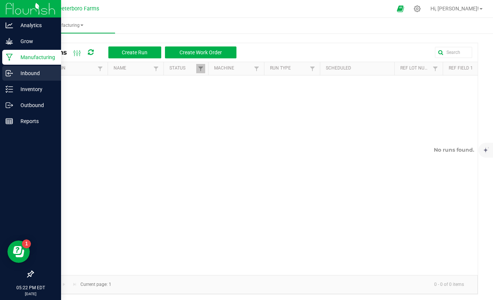
click at [23, 68] on div "Inbound" at bounding box center [31, 73] width 59 height 15
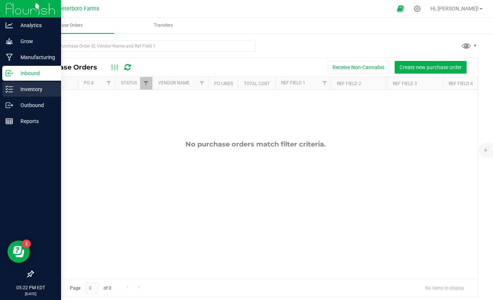
click at [29, 88] on p "Inventory" at bounding box center [35, 89] width 45 height 9
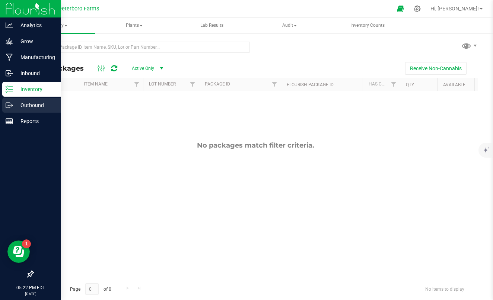
click at [11, 106] on icon at bounding box center [9, 105] width 7 height 7
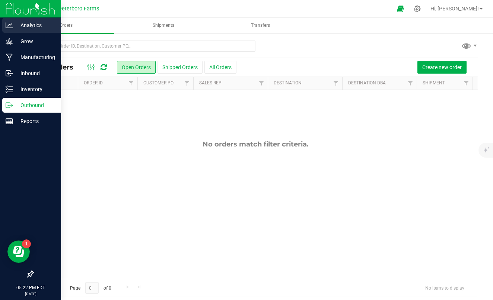
click at [21, 25] on p "Analytics" at bounding box center [35, 25] width 45 height 9
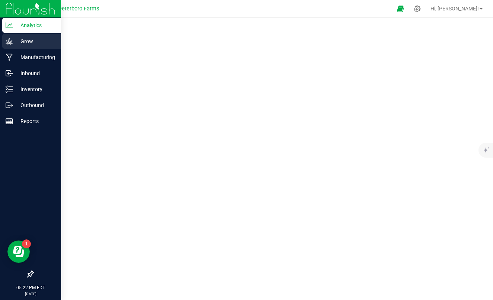
click at [25, 44] on p "Grow" at bounding box center [35, 41] width 45 height 9
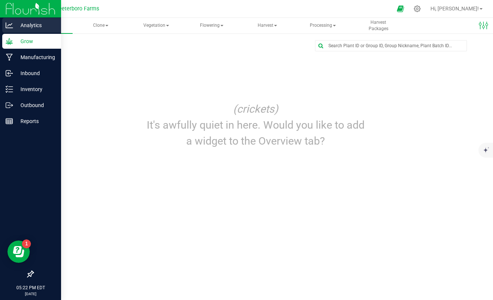
click at [25, 26] on p "Analytics" at bounding box center [35, 25] width 45 height 9
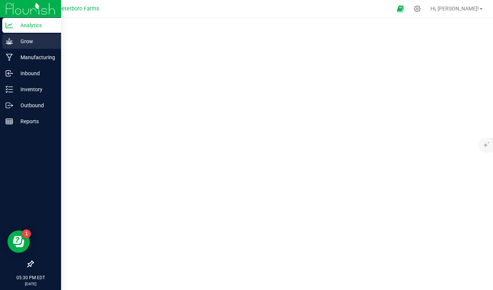
click at [22, 41] on p "Grow" at bounding box center [35, 41] width 45 height 9
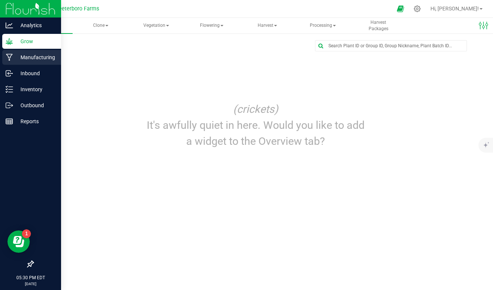
click at [23, 55] on p "Manufacturing" at bounding box center [35, 57] width 45 height 9
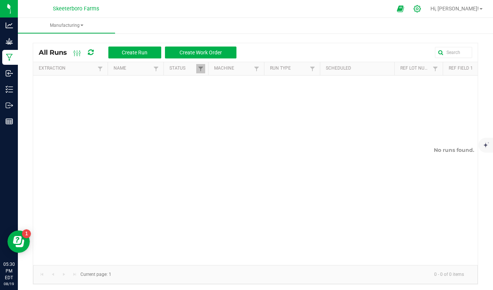
click at [421, 6] on icon at bounding box center [417, 9] width 8 height 8
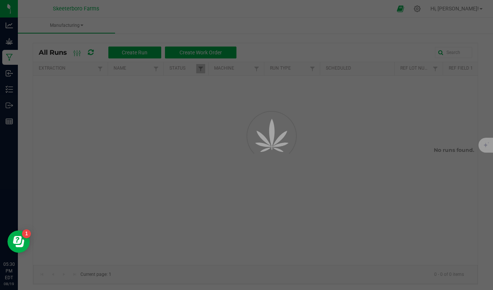
click at [447, 9] on div at bounding box center [246, 145] width 493 height 290
click at [12, 25] on div at bounding box center [246, 145] width 493 height 290
drag, startPoint x: 7, startPoint y: 45, endPoint x: 219, endPoint y: 48, distance: 212.1
click at [213, 48] on div at bounding box center [246, 145] width 493 height 290
click at [20, 45] on div at bounding box center [246, 145] width 493 height 290
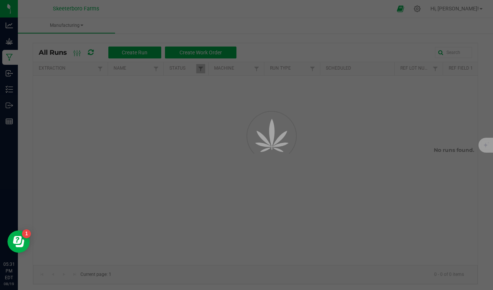
drag, startPoint x: 4, startPoint y: 40, endPoint x: 11, endPoint y: 73, distance: 33.8
click at [12, 74] on div at bounding box center [246, 145] width 493 height 290
click at [11, 73] on div at bounding box center [246, 145] width 493 height 290
click at [17, 238] on icon "Open Resource Center" at bounding box center [17, 240] width 9 height 8
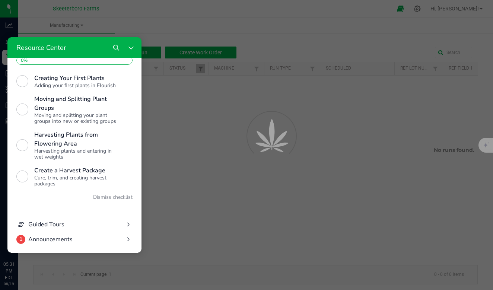
scroll to position [199, 0]
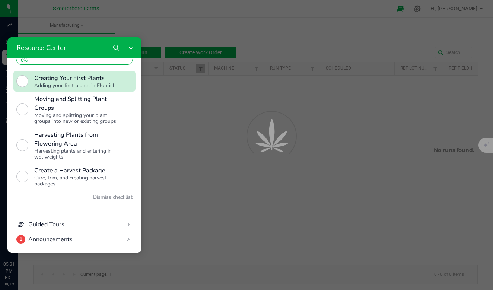
click at [23, 83] on div "Resource Center" at bounding box center [22, 81] width 12 height 12
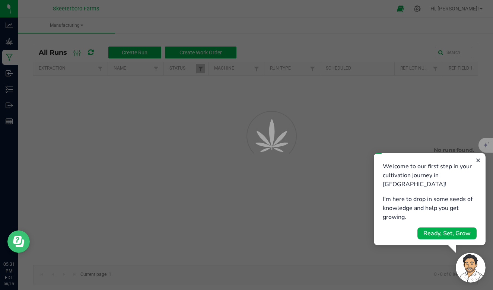
scroll to position [0, 0]
click at [428, 229] on div "Ready, Set, Grow" at bounding box center [446, 233] width 47 height 9
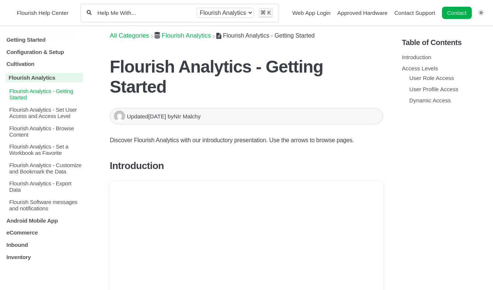
click at [32, 55] on p "Configuration & Setup" at bounding box center [44, 52] width 77 height 6
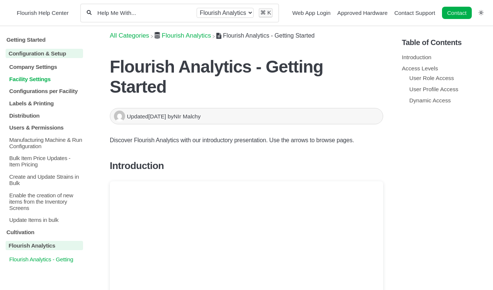
click at [39, 81] on p "Facility Settings" at bounding box center [46, 79] width 75 height 6
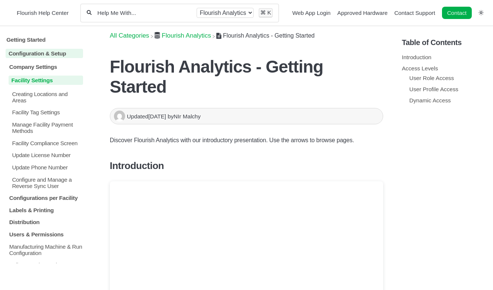
click at [48, 82] on p "Facility Settings" at bounding box center [46, 80] width 75 height 9
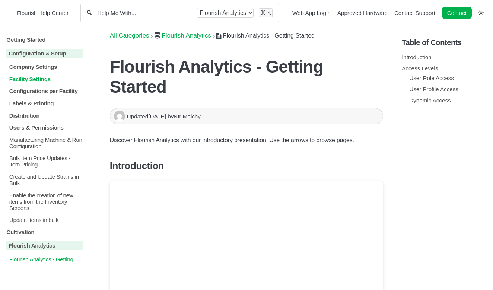
click at [48, 82] on p "Facility Settings" at bounding box center [46, 79] width 75 height 6
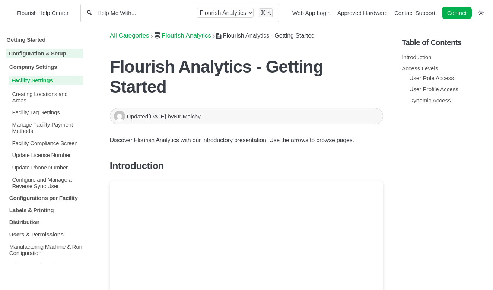
click at [48, 82] on p "Facility Settings" at bounding box center [46, 80] width 75 height 9
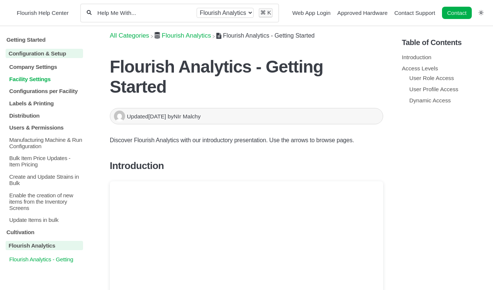
click at [48, 82] on p "Facility Settings" at bounding box center [46, 79] width 75 height 6
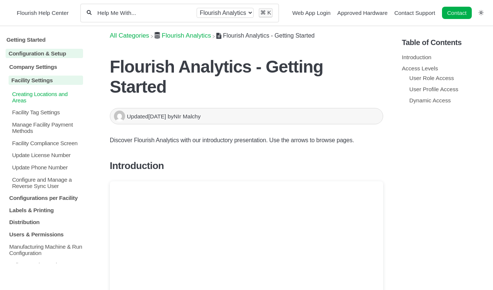
click at [61, 97] on p "Creating Locations and Areas" at bounding box center [47, 97] width 72 height 13
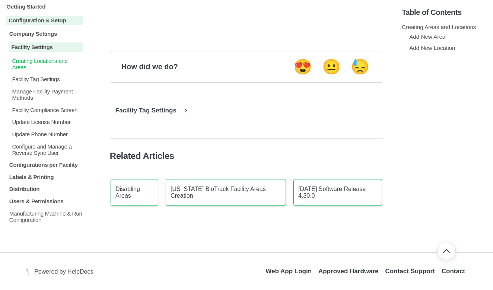
scroll to position [1432, 0]
click at [31, 82] on p "Facility Tag Settings" at bounding box center [47, 79] width 72 height 6
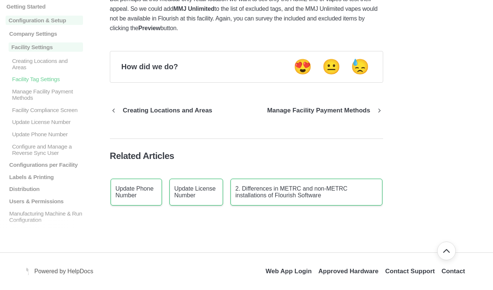
scroll to position [456, 0]
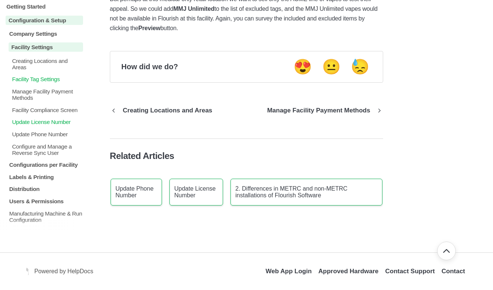
click at [59, 125] on p "Update License Number" at bounding box center [47, 122] width 72 height 6
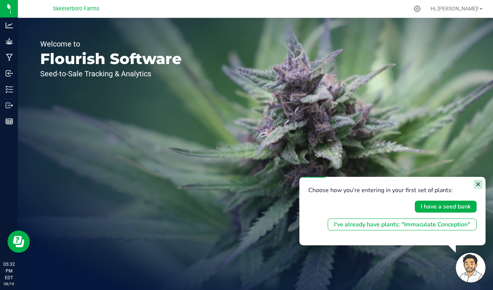
click at [480, 182] on icon "Close guide" at bounding box center [478, 184] width 6 height 6
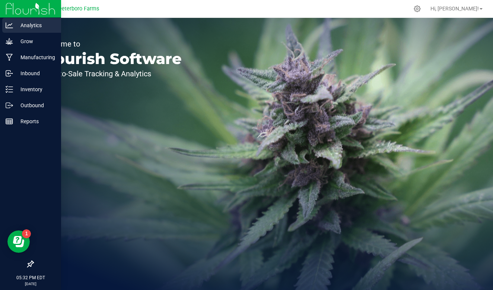
click at [15, 29] on p "Analytics" at bounding box center [35, 25] width 45 height 9
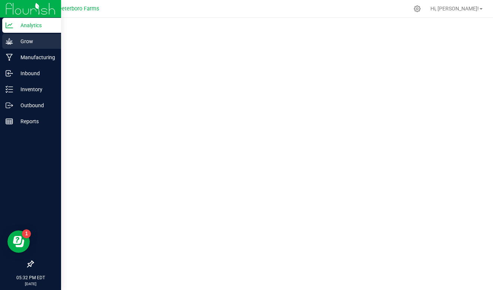
click at [20, 49] on link "Grow" at bounding box center [30, 42] width 61 height 16
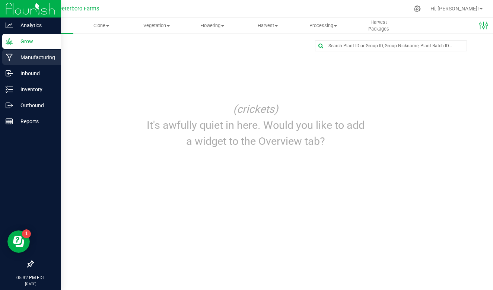
click at [20, 57] on p "Manufacturing" at bounding box center [35, 57] width 45 height 9
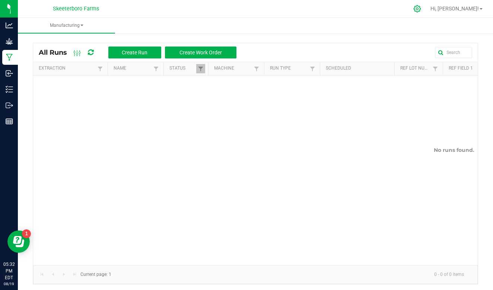
click at [421, 8] on icon at bounding box center [417, 9] width 8 height 8
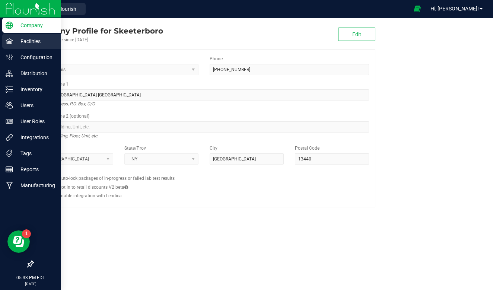
click at [31, 42] on p "Facilities" at bounding box center [35, 41] width 45 height 9
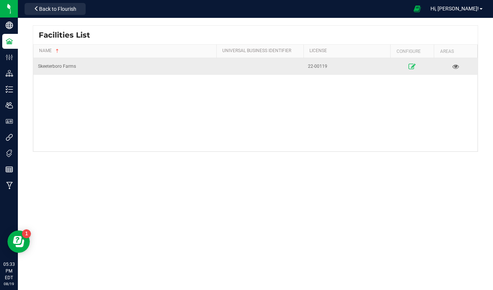
click at [409, 65] on icon at bounding box center [411, 66] width 7 height 5
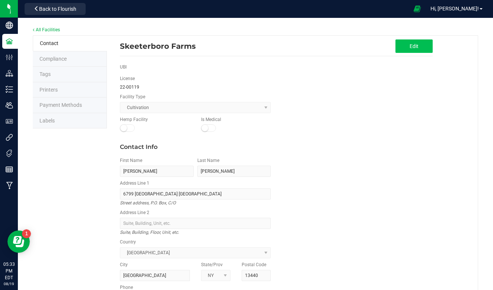
click at [404, 45] on button "Edit" at bounding box center [413, 45] width 37 height 13
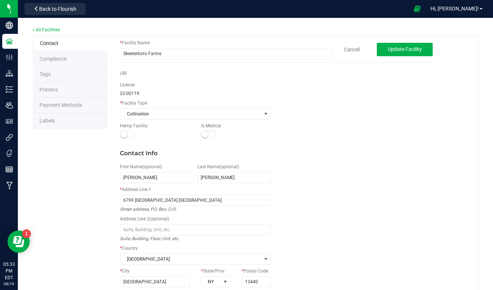
click at [139, 92] on div "22-00119" at bounding box center [195, 93] width 151 height 7
click at [133, 93] on span "22-00119" at bounding box center [129, 93] width 19 height 5
drag, startPoint x: 122, startPoint y: 93, endPoint x: 135, endPoint y: 93, distance: 13.8
click at [135, 93] on span "22-00119" at bounding box center [129, 93] width 19 height 5
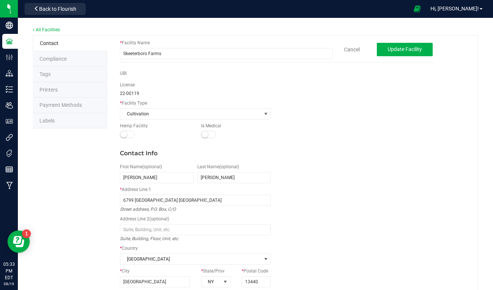
click at [118, 93] on div "License 22-00119" at bounding box center [195, 88] width 162 height 15
drag, startPoint x: 119, startPoint y: 91, endPoint x: 144, endPoint y: 92, distance: 24.9
click at [144, 92] on div "License 22-00119" at bounding box center [195, 88] width 162 height 15
click at [264, 115] on span at bounding box center [266, 114] width 6 height 6
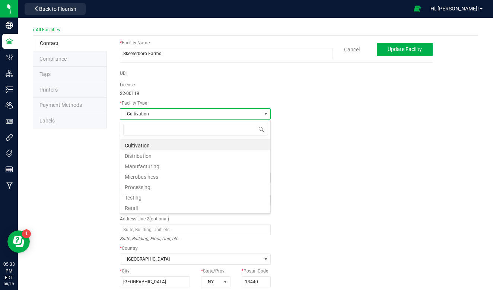
scroll to position [11, 151]
click at [151, 187] on li "Processing" at bounding box center [195, 186] width 150 height 10
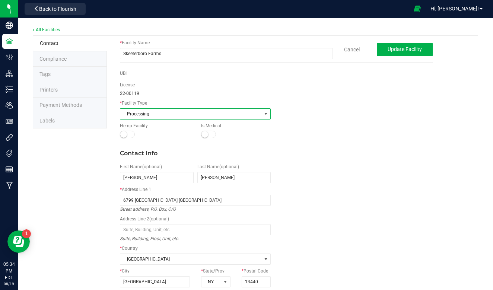
click at [267, 112] on span at bounding box center [266, 114] width 6 height 6
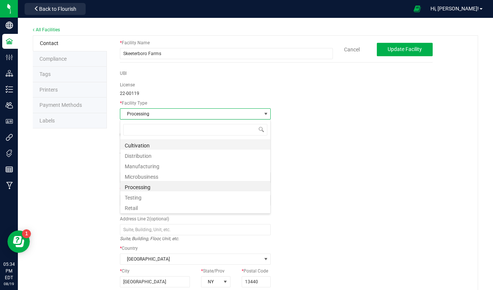
click at [184, 147] on li "Cultivation" at bounding box center [195, 144] width 150 height 10
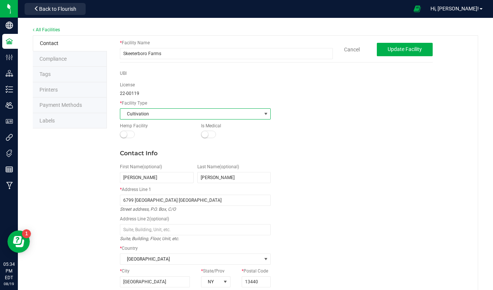
click at [266, 114] on span at bounding box center [266, 114] width 6 height 6
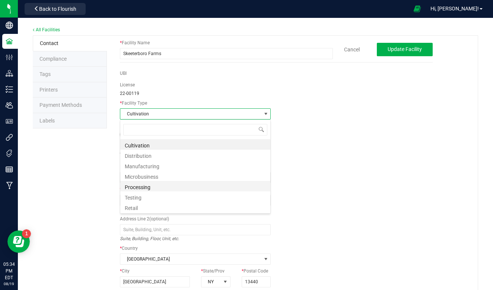
click at [168, 187] on li "Processing" at bounding box center [195, 186] width 150 height 10
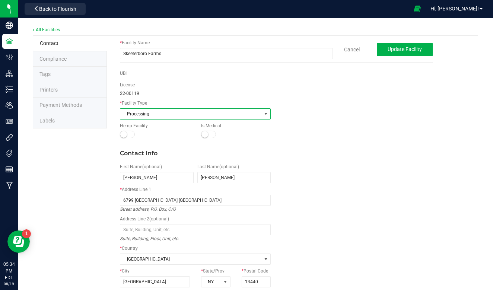
click at [267, 112] on span at bounding box center [266, 114] width 6 height 6
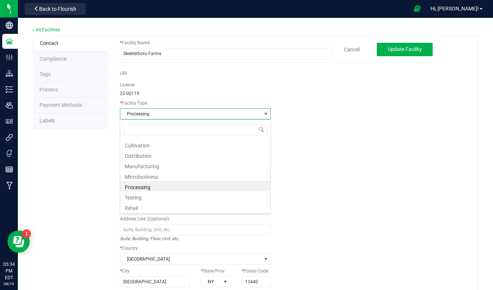
click at [180, 182] on li "Processing" at bounding box center [195, 186] width 150 height 10
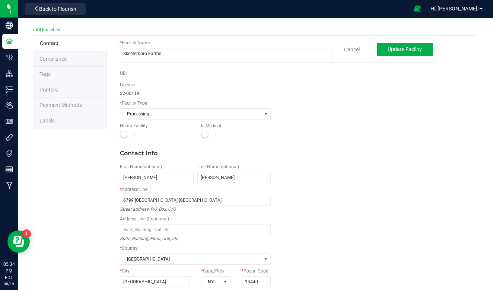
click at [348, 149] on div "Contact Info First Name (optional) rex Last Name (optional) mazur * Address Lin…" at bounding box center [276, 254] width 324 height 227
drag, startPoint x: 127, startPoint y: 133, endPoint x: 126, endPoint y: 129, distance: 4.2
click at [126, 133] on div at bounding box center [127, 134] width 15 height 7
click at [49, 74] on span "Tags" at bounding box center [44, 74] width 11 height 6
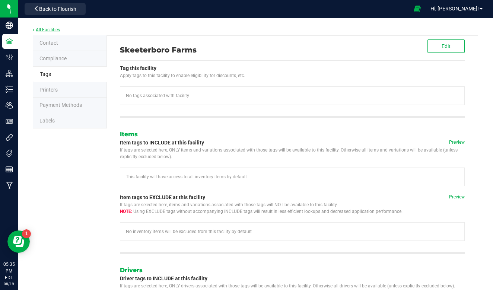
click at [37, 30] on link "All Facilities" at bounding box center [46, 29] width 27 height 5
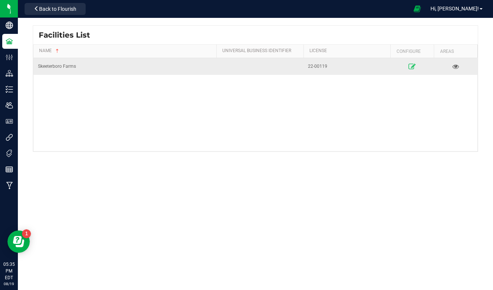
click at [411, 66] on icon at bounding box center [411, 66] width 7 height 5
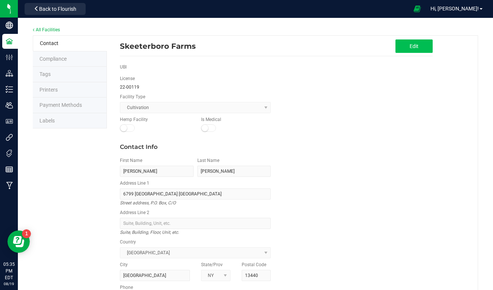
click at [410, 44] on span "Edit" at bounding box center [413, 46] width 9 height 6
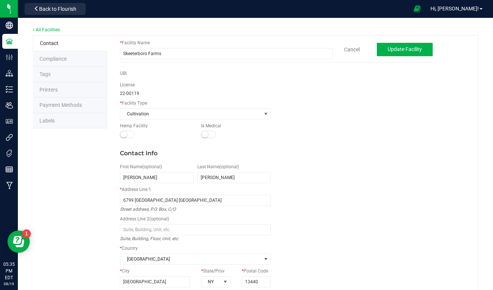
click at [138, 91] on span "22-00119" at bounding box center [129, 93] width 19 height 5
drag, startPoint x: 130, startPoint y: 90, endPoint x: 121, endPoint y: 90, distance: 9.7
click at [121, 90] on div "22-00119" at bounding box center [195, 93] width 151 height 7
click at [60, 56] on span "Compliance" at bounding box center [52, 59] width 27 height 6
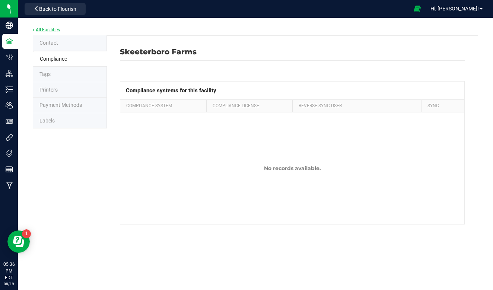
click at [44, 30] on link "All Facilities" at bounding box center [46, 29] width 27 height 5
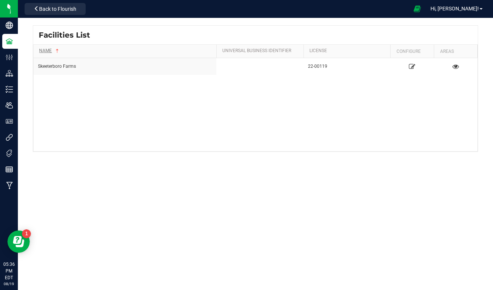
click at [55, 50] on span at bounding box center [57, 51] width 6 height 6
click at [43, 50] on link "Name" at bounding box center [126, 51] width 174 height 6
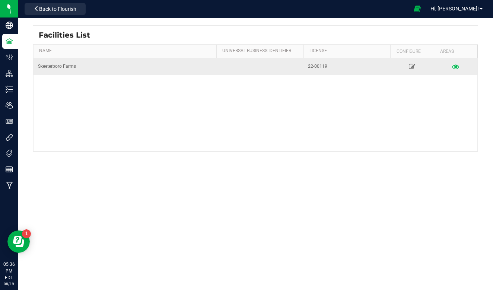
click at [453, 64] on icon at bounding box center [455, 66] width 7 height 5
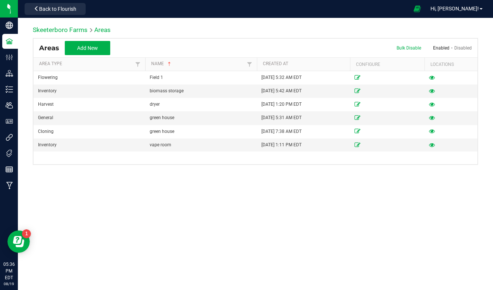
click at [439, 48] on link "Enabled" at bounding box center [441, 47] width 16 height 5
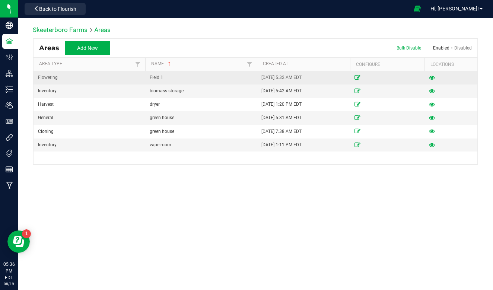
click at [432, 77] on icon at bounding box center [432, 77] width 6 height 4
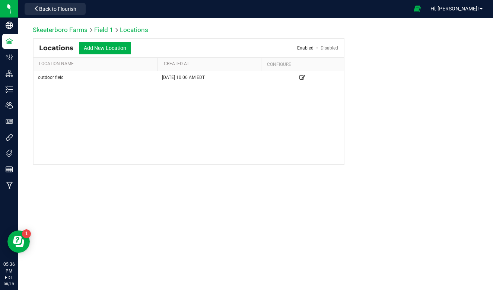
click at [310, 47] on link "Enabled" at bounding box center [305, 47] width 16 height 5
click at [55, 58] on th "Location Name" at bounding box center [95, 64] width 124 height 13
click at [140, 101] on div "outdoor field 07/14/2025 10:06 AM EDT" at bounding box center [188, 117] width 310 height 93
drag, startPoint x: 150, startPoint y: 118, endPoint x: 198, endPoint y: 121, distance: 48.1
click at [197, 121] on div "outdoor field 07/14/2025 10:06 AM EDT" at bounding box center [188, 117] width 310 height 93
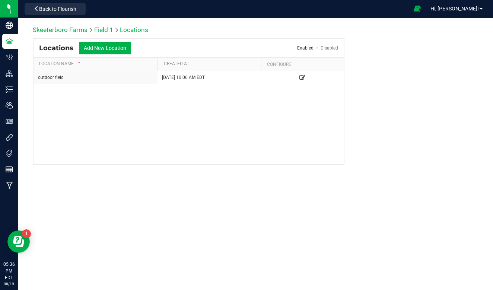
click at [259, 140] on div "outdoor field 07/14/2025 10:06 AM EDT" at bounding box center [188, 117] width 310 height 93
click at [426, 11] on span at bounding box center [417, 9] width 19 height 16
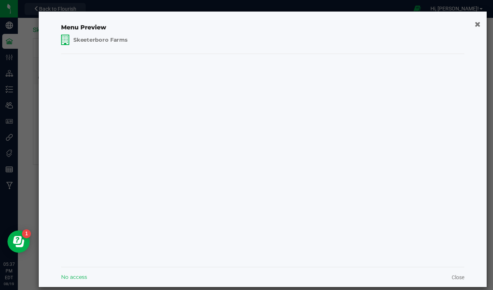
click at [98, 38] on span "Skeeterboro Farms" at bounding box center [100, 39] width 54 height 7
click at [101, 38] on span "Skeeterboro Farms" at bounding box center [100, 39] width 54 height 7
click at [480, 26] on button "button" at bounding box center [477, 24] width 11 height 12
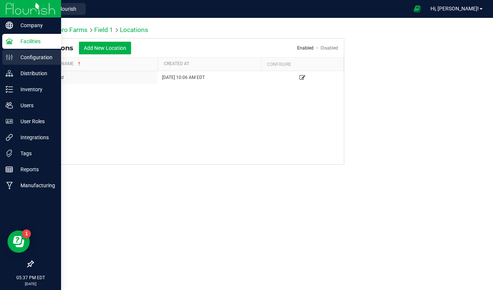
click at [41, 58] on p "Configuration" at bounding box center [35, 57] width 45 height 9
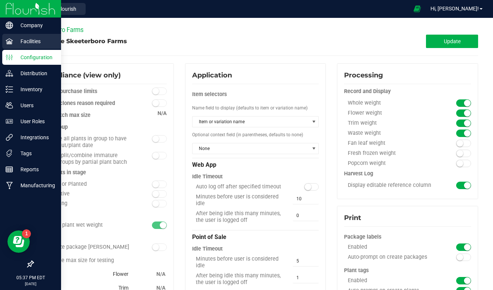
click at [17, 36] on div "Facilities" at bounding box center [31, 41] width 59 height 15
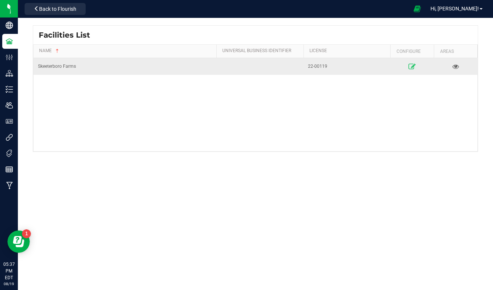
click at [411, 64] on icon at bounding box center [411, 66] width 7 height 5
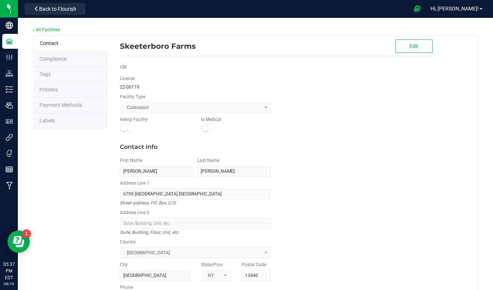
click at [265, 106] on kendo-dropdownlist "Cultivation" at bounding box center [195, 107] width 151 height 11
click at [266, 107] on kendo-dropdownlist "Cultivation" at bounding box center [195, 107] width 151 height 11
click at [403, 48] on button "Edit" at bounding box center [413, 45] width 37 height 13
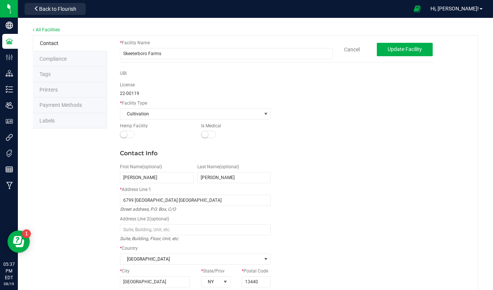
click at [441, 200] on div "* Facility Name Skeeterboro Farms Cancel Update Facility UBI License 22-00119 *…" at bounding box center [291, 206] width 359 height 340
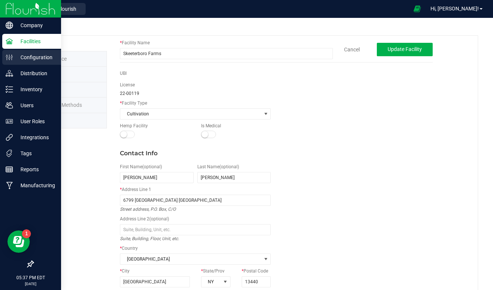
click at [10, 56] on icon at bounding box center [9, 57] width 7 height 7
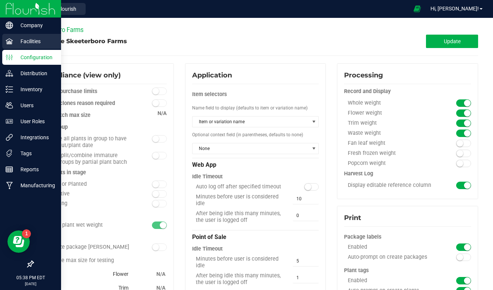
click at [25, 44] on p "Facilities" at bounding box center [35, 41] width 45 height 9
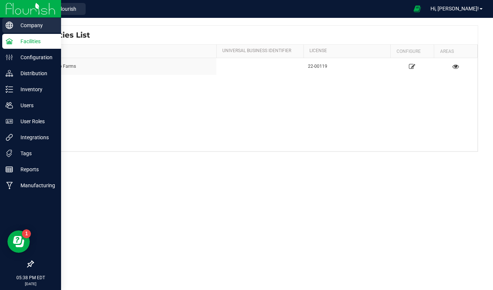
click at [31, 25] on p "Company" at bounding box center [35, 25] width 45 height 9
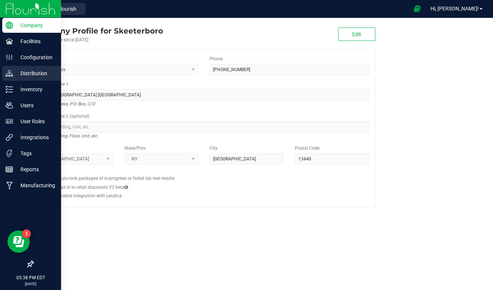
click at [29, 74] on p "Distribution" at bounding box center [35, 73] width 45 height 9
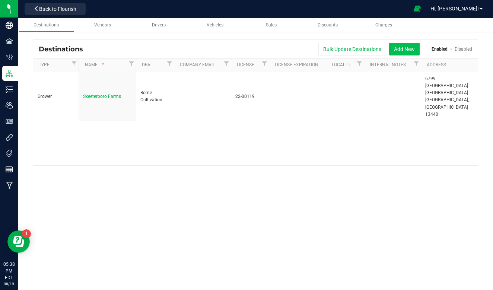
click at [400, 50] on button "Add New" at bounding box center [404, 49] width 31 height 13
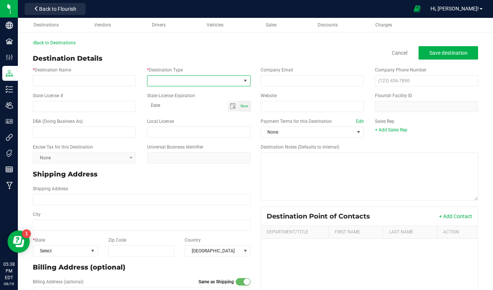
click at [246, 81] on span at bounding box center [245, 81] width 6 height 6
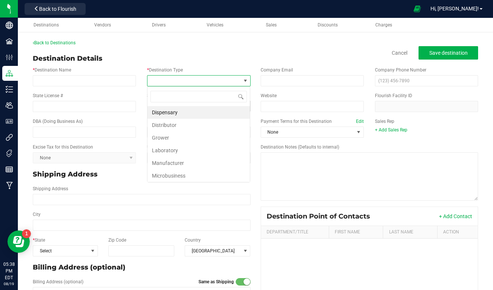
scroll to position [11, 103]
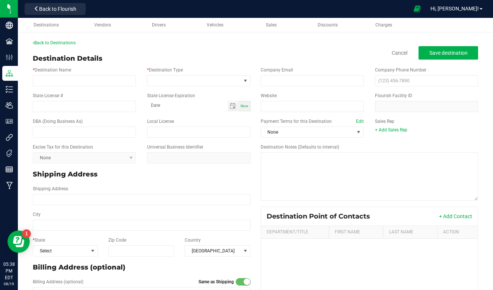
click at [208, 58] on div "Destination Details Cancel Save destination" at bounding box center [255, 59] width 445 height 10
click at [397, 53] on link "Cancel" at bounding box center [399, 52] width 16 height 7
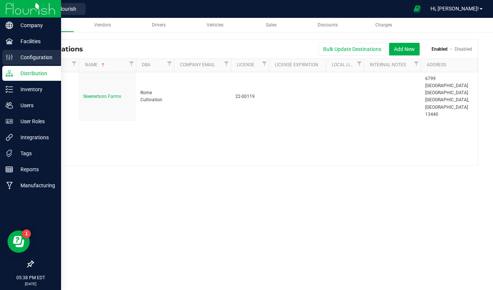
click at [19, 56] on p "Configuration" at bounding box center [35, 57] width 45 height 9
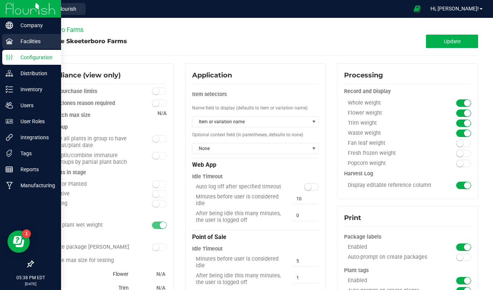
click at [21, 42] on p "Facilities" at bounding box center [35, 41] width 45 height 9
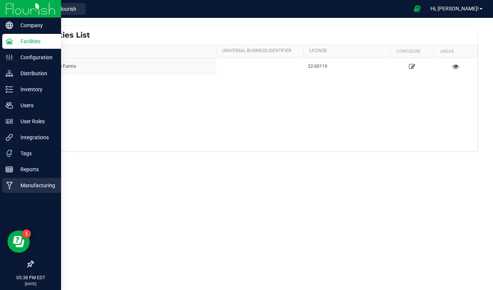
click at [36, 185] on p "Manufacturing" at bounding box center [35, 185] width 45 height 9
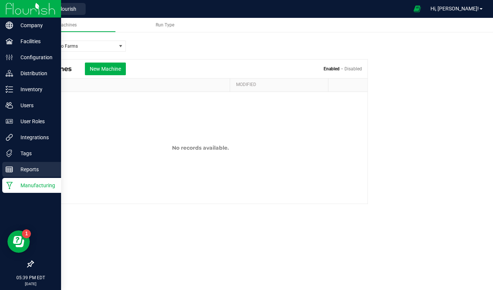
click at [34, 171] on p "Reports" at bounding box center [35, 169] width 45 height 9
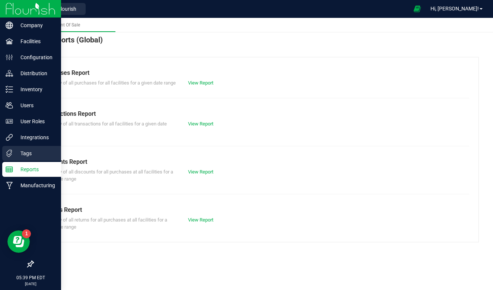
click at [29, 151] on p "Tags" at bounding box center [35, 153] width 45 height 9
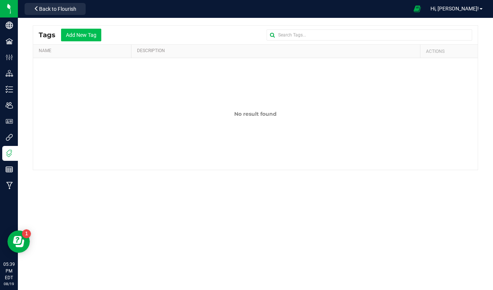
click at [84, 34] on button "Add New Tag" at bounding box center [81, 35] width 40 height 13
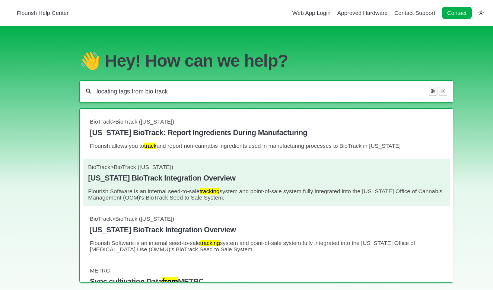
type input "locating tags from bio track"
click at [155, 180] on h4 "[US_STATE] BioTrack Integration Overview" at bounding box center [266, 178] width 356 height 9
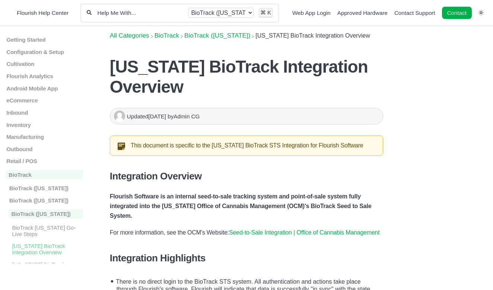
click at [378, 237] on p "For more information, see the OCM's Website: Seed-to-Sale Integration | Office …" at bounding box center [246, 233] width 273 height 10
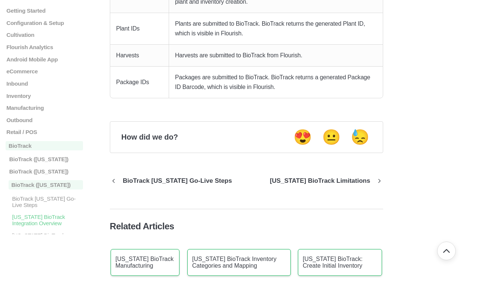
scroll to position [707, 0]
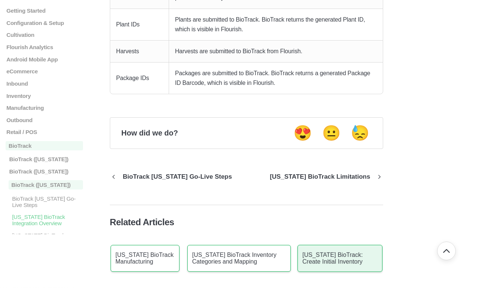
click at [354, 265] on p "[US_STATE] BioTrack: Create Initial Inventory" at bounding box center [339, 257] width 75 height 13
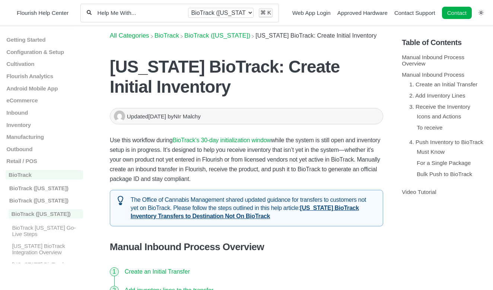
click at [443, 256] on button "Go back to top of document" at bounding box center [446, 250] width 19 height 19
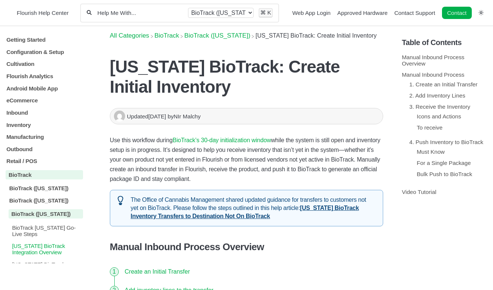
click at [38, 255] on p "[US_STATE] BioTrack Integration Overview" at bounding box center [47, 249] width 72 height 13
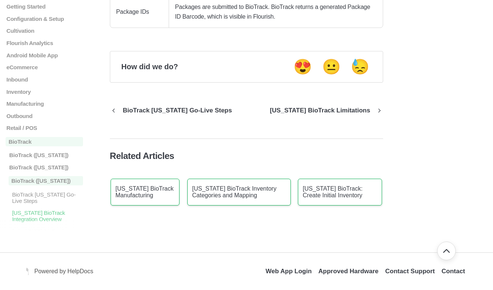
scroll to position [782, 0]
click at [176, 109] on p "BioTrack [US_STATE] Go-Live Steps" at bounding box center [177, 110] width 120 height 7
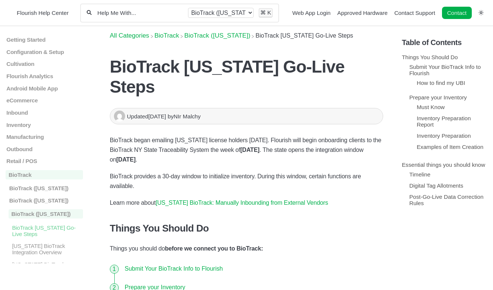
click at [253, 259] on li "Submit Your BioTrack Info to Flourish" at bounding box center [252, 268] width 261 height 19
